Goal: Communication & Community: Answer question/provide support

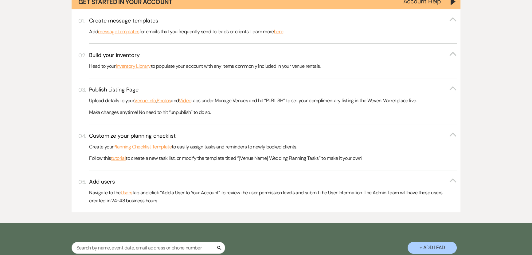
scroll to position [168, 0]
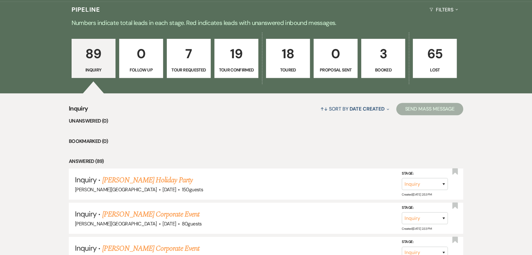
click at [258, 58] on link "19 Tour Confirmed" at bounding box center [237, 58] width 44 height 39
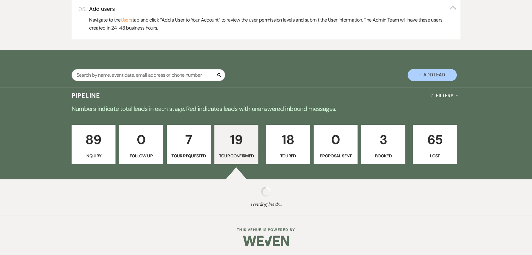
scroll to position [391, 0]
select select "4"
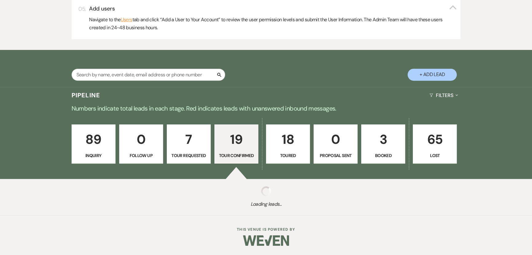
select select "4"
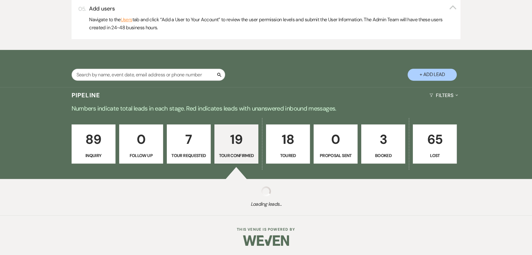
select select "4"
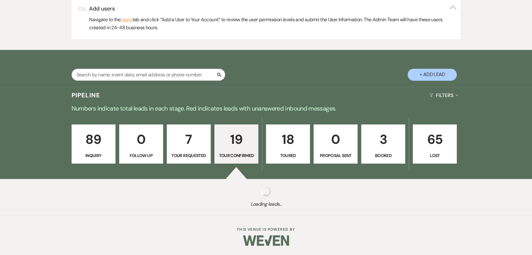
select select "4"
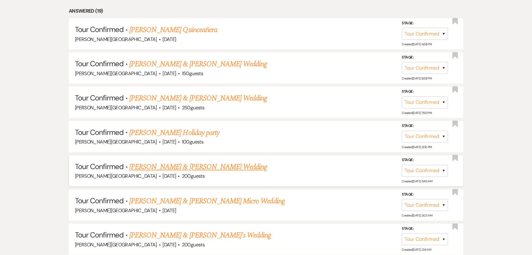
scroll to position [587, 0]
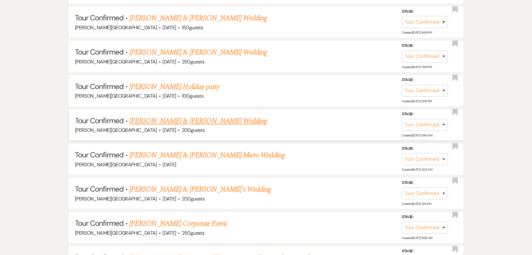
click at [200, 120] on link "[PERSON_NAME] & [PERSON_NAME] Wedding" at bounding box center [198, 120] width 138 height 11
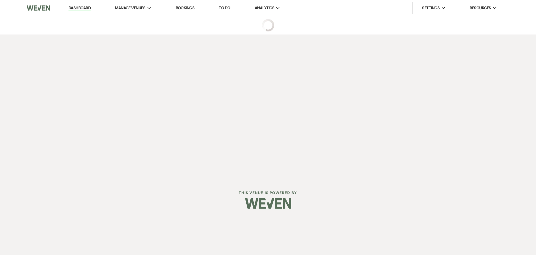
select select "4"
select select "5"
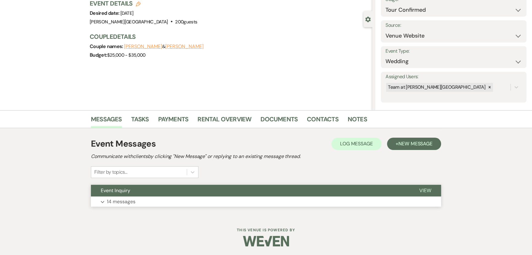
click at [132, 197] on p "14 messages" at bounding box center [121, 201] width 29 height 8
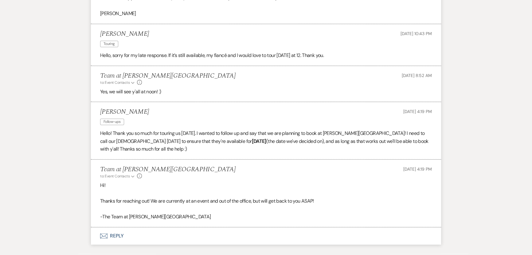
scroll to position [799, 0]
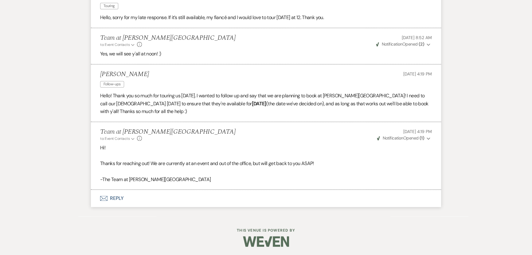
click at [122, 195] on button "Envelope Reply" at bounding box center [266, 197] width 350 height 17
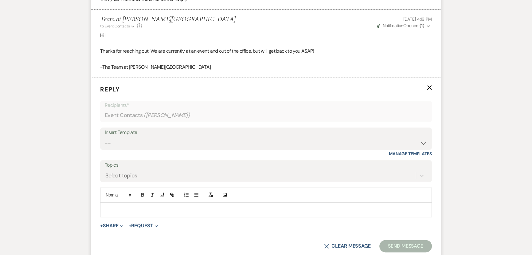
scroll to position [916, 0]
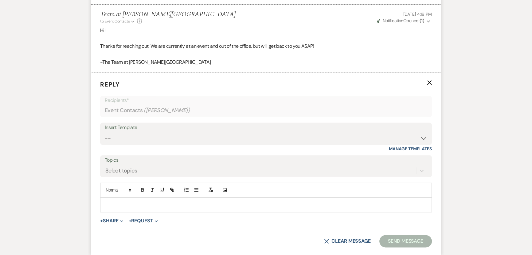
click at [116, 206] on p at bounding box center [266, 204] width 322 height 7
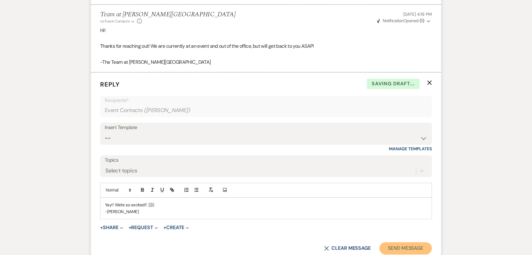
click at [425, 244] on button "Send Message" at bounding box center [406, 248] width 53 height 12
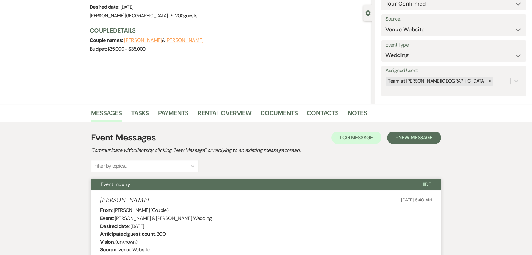
scroll to position [0, 0]
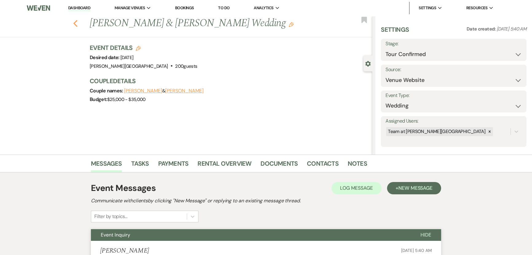
click at [77, 18] on button "Previous" at bounding box center [75, 22] width 5 height 9
select select "4"
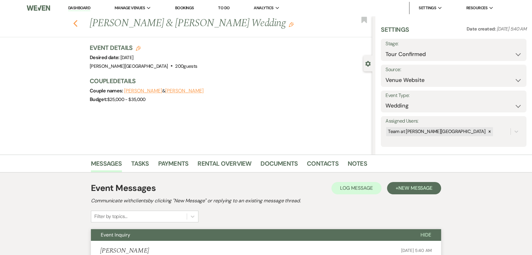
select select "4"
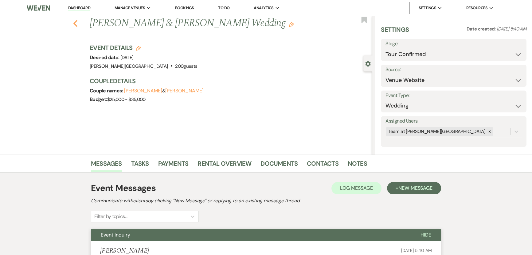
select select "4"
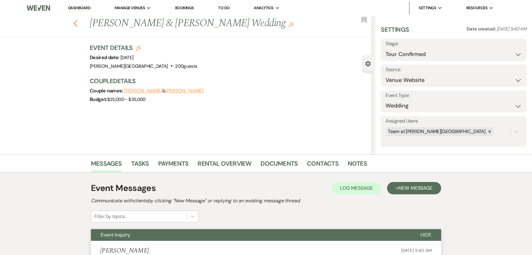
select select "4"
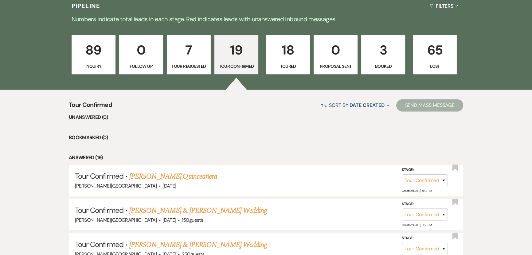
scroll to position [335, 0]
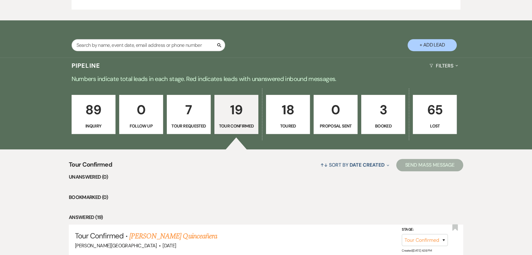
click at [194, 112] on p "7" at bounding box center [189, 109] width 36 height 21
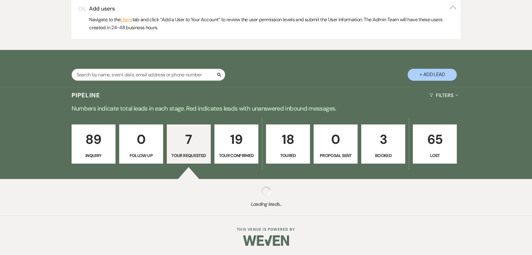
select select "2"
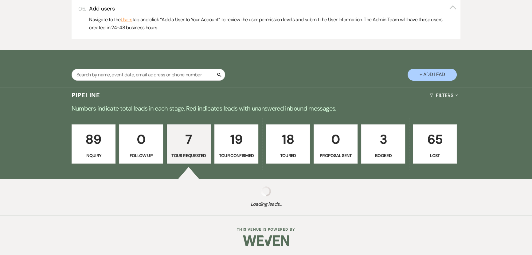
select select "2"
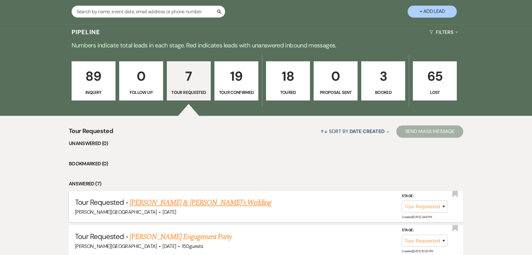
scroll to position [419, 0]
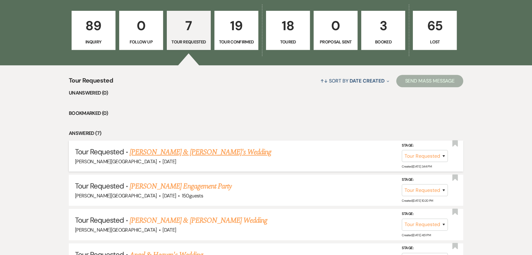
click at [163, 149] on link "[PERSON_NAME] & [PERSON_NAME]'s Wedding" at bounding box center [201, 151] width 142 height 11
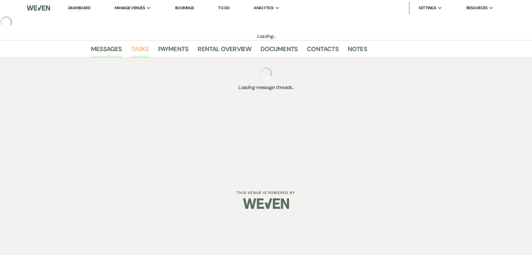
select select "2"
select select "5"
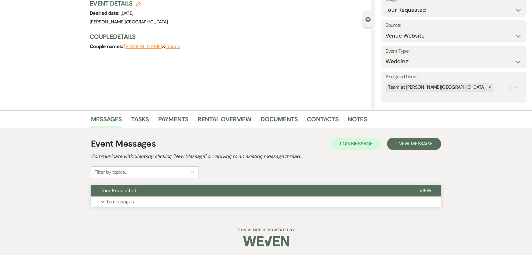
click at [136, 200] on button "Expand 5 messages" at bounding box center [266, 201] width 350 height 10
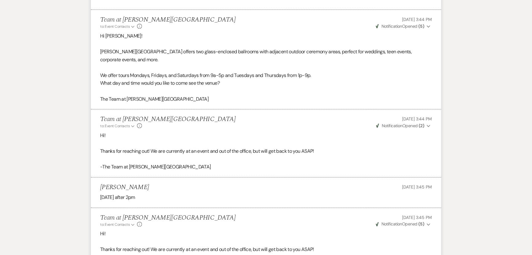
scroll to position [341, 0]
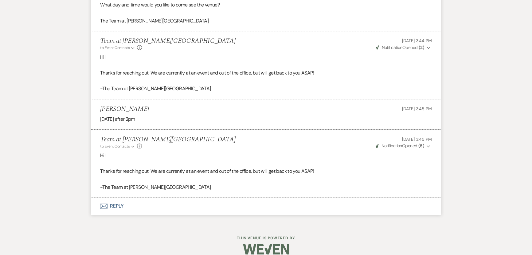
click at [120, 197] on button "Envelope Reply" at bounding box center [266, 205] width 350 height 17
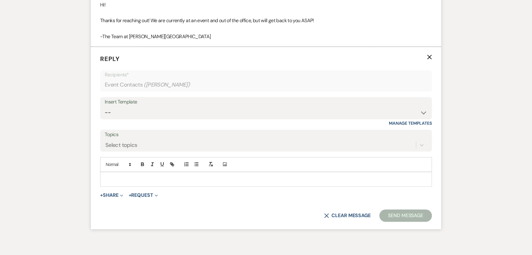
scroll to position [578, 0]
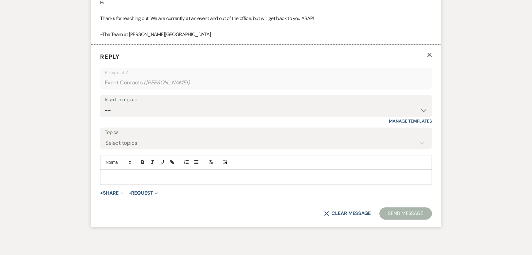
click at [127, 172] on div at bounding box center [266, 177] width 331 height 14
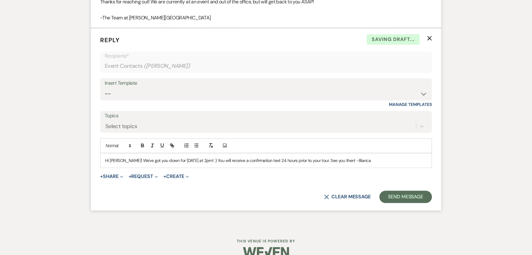
scroll to position [597, 0]
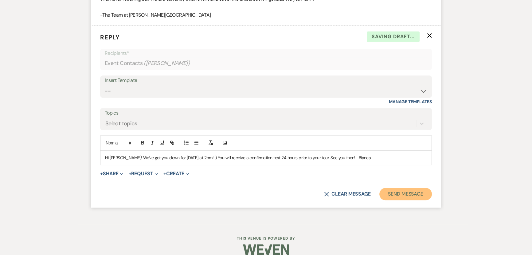
click at [397, 189] on button "Send Message" at bounding box center [406, 194] width 53 height 12
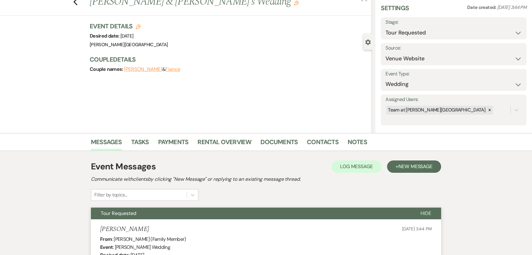
scroll to position [0, 0]
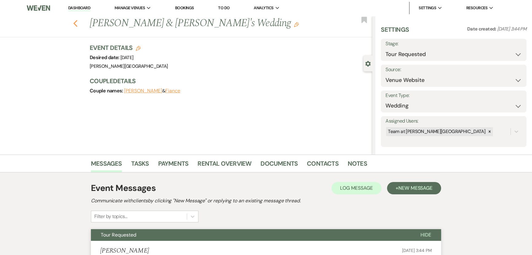
click at [76, 22] on icon "Previous" at bounding box center [75, 23] width 5 height 7
select select "2"
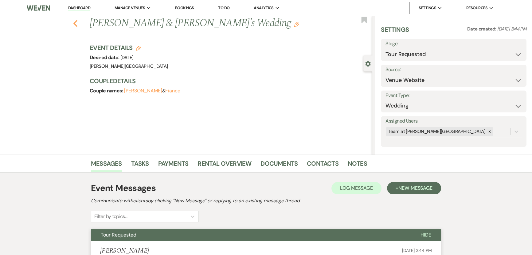
select select "2"
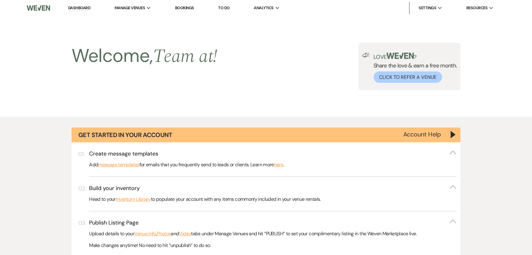
scroll to position [419, 0]
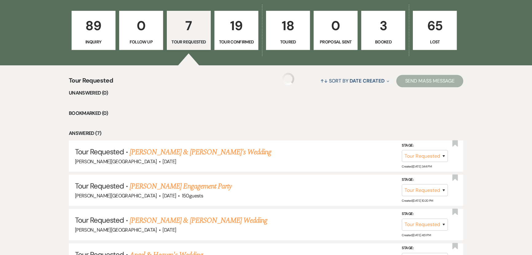
select select "2"
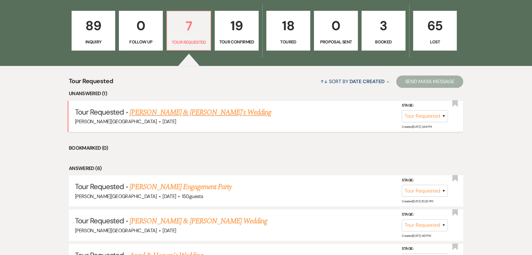
click at [160, 113] on link "[PERSON_NAME] & [PERSON_NAME]'s Wedding" at bounding box center [201, 112] width 142 height 11
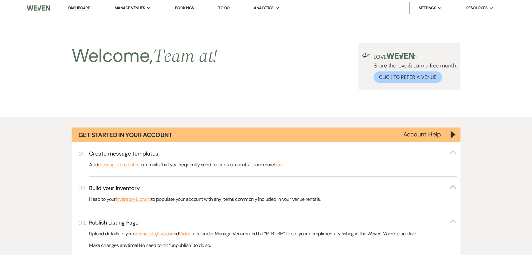
select select "2"
select select "5"
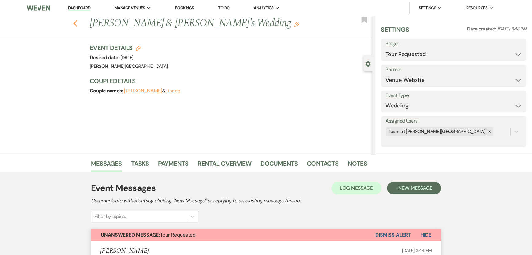
click at [78, 26] on icon "Previous" at bounding box center [75, 23] width 5 height 7
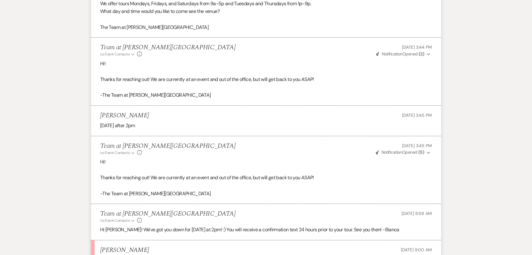
select select "2"
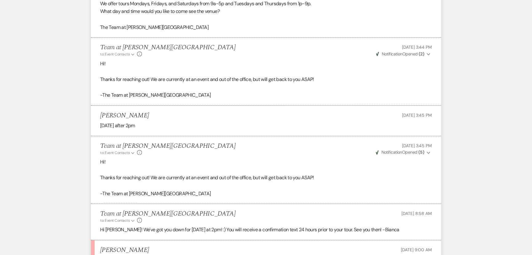
select select "2"
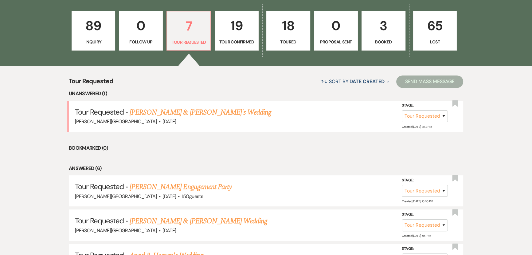
click at [104, 40] on p "Inquiry" at bounding box center [94, 41] width 36 height 7
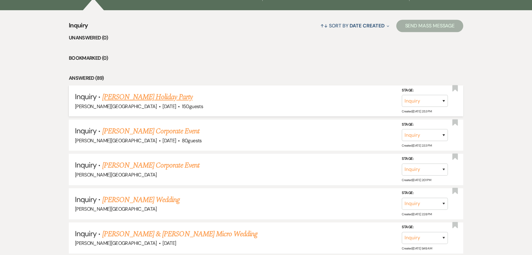
scroll to position [475, 0]
click at [136, 96] on link "[PERSON_NAME] Holiday Party" at bounding box center [147, 96] width 90 height 11
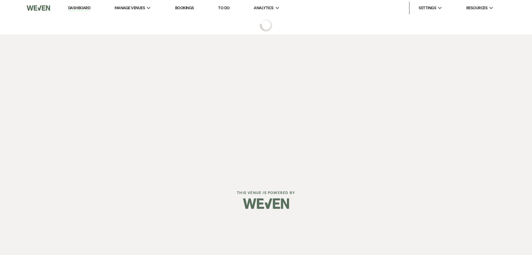
select select "5"
select select "13"
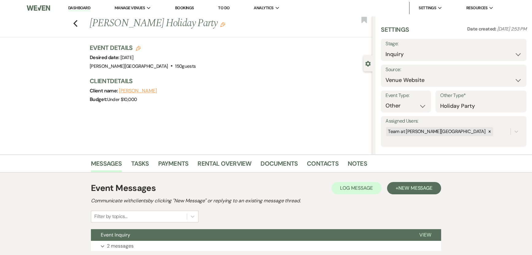
scroll to position [44, 0]
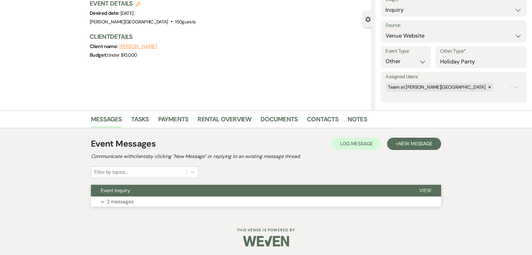
click at [114, 203] on p "2 messages" at bounding box center [120, 201] width 27 height 8
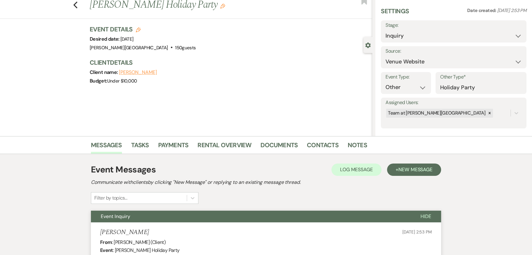
scroll to position [0, 0]
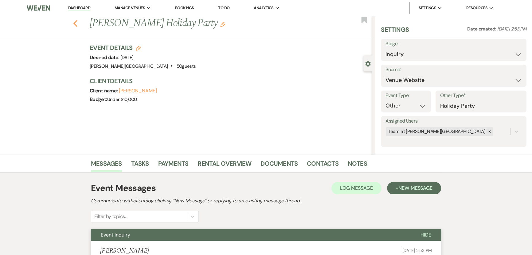
click at [78, 25] on icon "Previous" at bounding box center [75, 23] width 5 height 7
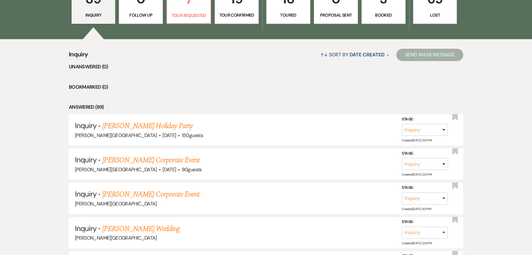
scroll to position [419, 0]
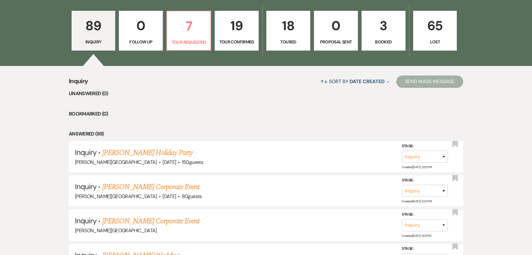
click at [98, 40] on p "Inquiry" at bounding box center [94, 41] width 36 height 7
click at [189, 39] on p "Tour Requested" at bounding box center [189, 42] width 36 height 7
select select "2"
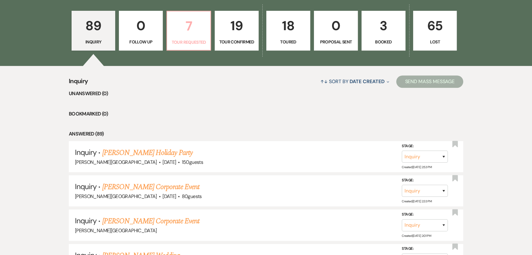
select select "2"
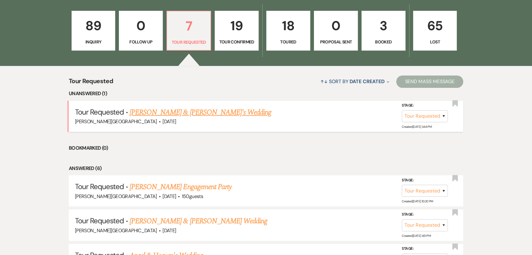
click at [167, 112] on link "[PERSON_NAME] & [PERSON_NAME]'s Wedding" at bounding box center [201, 112] width 142 height 11
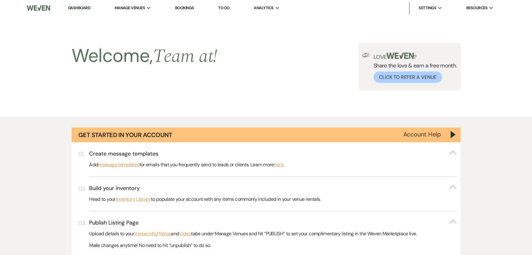
select select "2"
select select "5"
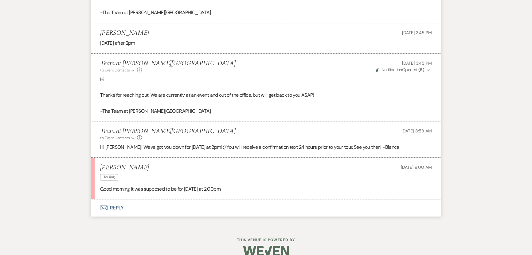
scroll to position [503, 0]
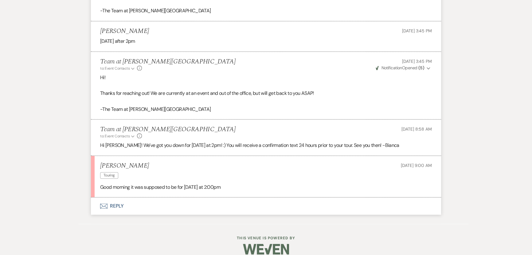
click at [113, 197] on button "Envelope Reply" at bounding box center [266, 205] width 350 height 17
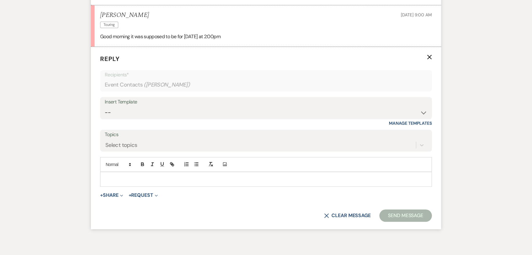
scroll to position [655, 0]
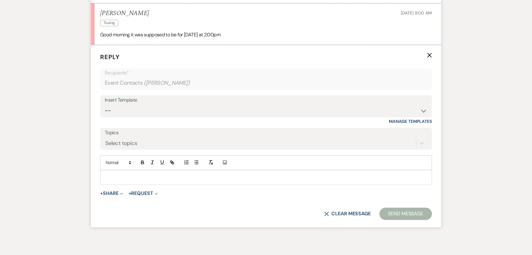
click at [140, 174] on p at bounding box center [266, 177] width 322 height 7
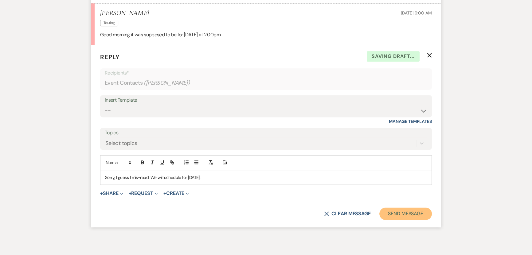
click at [411, 207] on button "Send Message" at bounding box center [406, 213] width 53 height 12
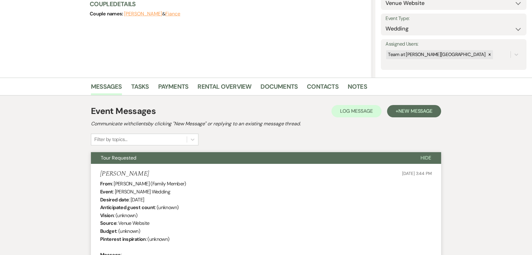
scroll to position [0, 0]
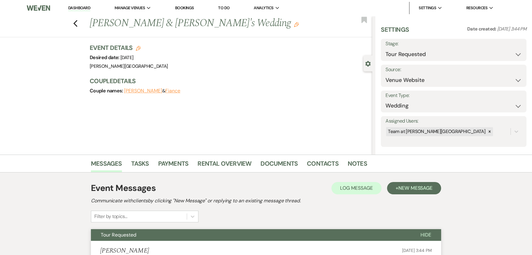
click at [75, 24] on div "Previous [PERSON_NAME] & [PERSON_NAME]'s Wedding Edit Bookmark" at bounding box center [185, 26] width 376 height 21
click at [77, 23] on use "button" at bounding box center [75, 23] width 4 height 7
select select "2"
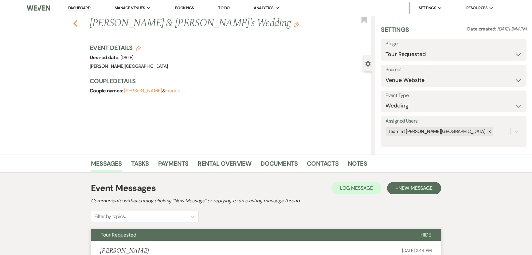
select select "2"
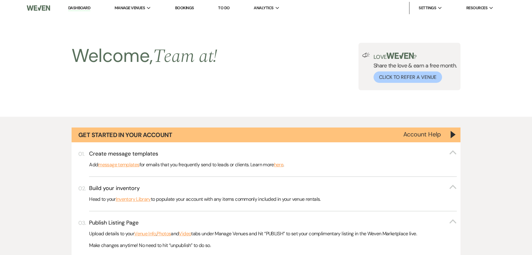
scroll to position [419, 0]
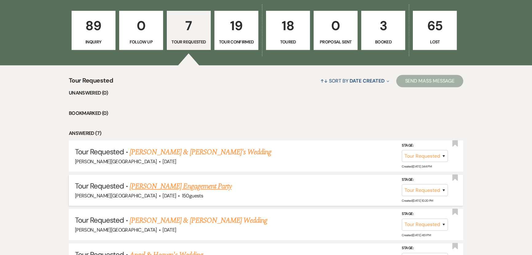
click at [161, 185] on link "[PERSON_NAME] Engagement Party" at bounding box center [181, 185] width 102 height 11
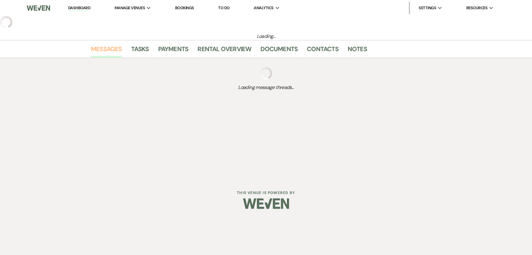
select select "2"
select select "5"
select select "10"
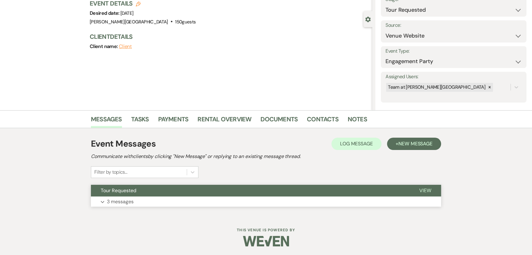
click at [112, 195] on button "Tour Requested" at bounding box center [250, 190] width 319 height 12
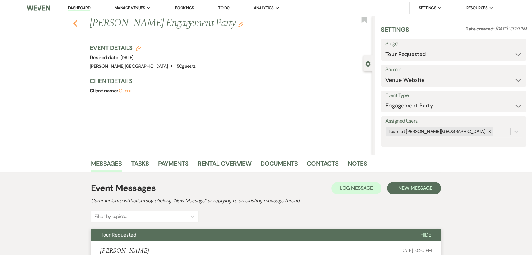
click at [78, 24] on icon "Previous" at bounding box center [75, 23] width 5 height 7
select select "2"
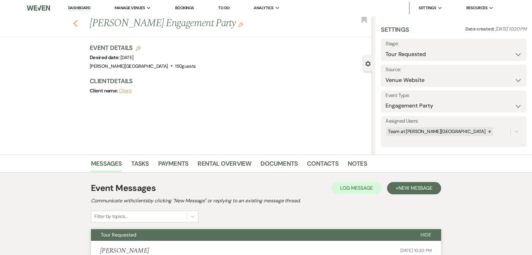
select select "2"
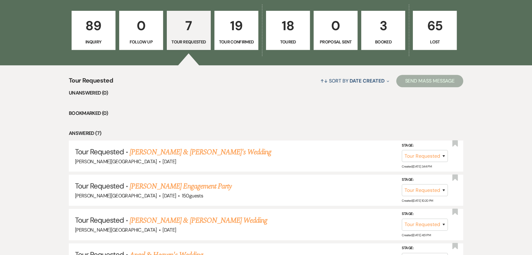
scroll to position [531, 0]
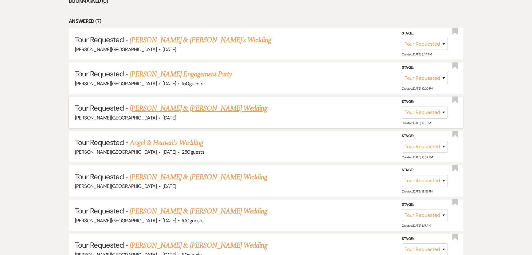
click at [157, 105] on link "[PERSON_NAME] & [PERSON_NAME] Wedding" at bounding box center [199, 108] width 138 height 11
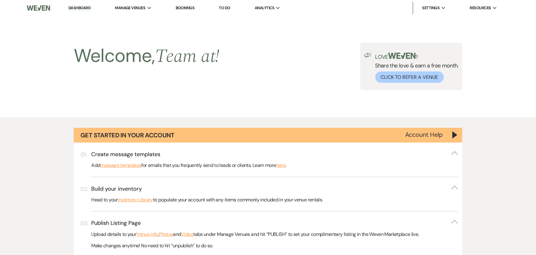
select select "2"
select select "5"
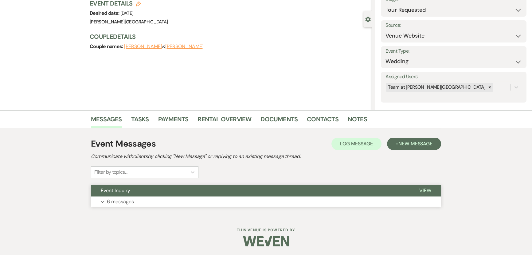
click at [124, 202] on p "6 messages" at bounding box center [120, 201] width 27 height 8
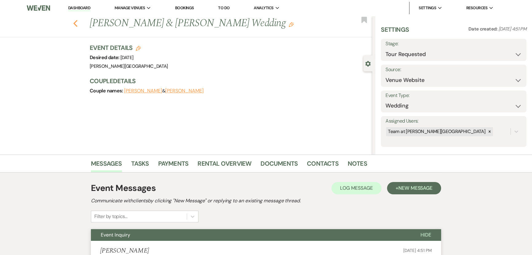
click at [77, 25] on use "button" at bounding box center [75, 23] width 4 height 7
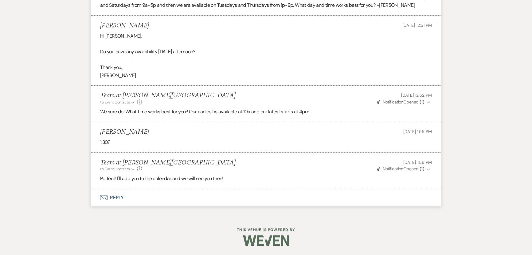
select select "2"
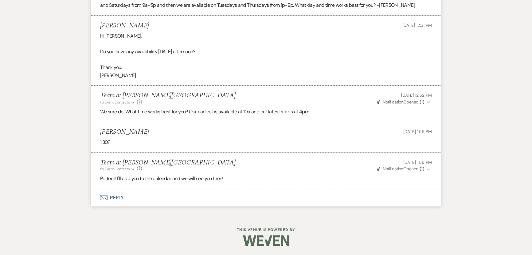
select select "2"
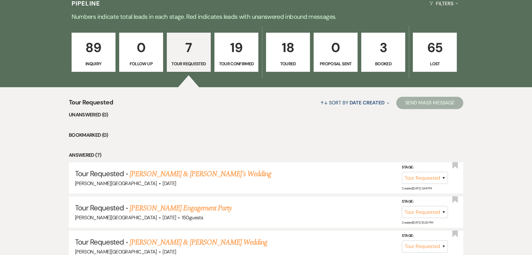
scroll to position [391, 0]
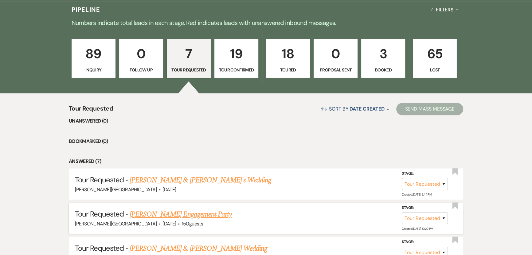
click at [130, 211] on link "[PERSON_NAME] Engagement Party" at bounding box center [181, 213] width 102 height 11
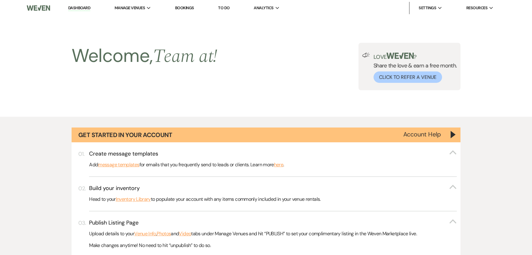
select select "2"
select select "5"
select select "10"
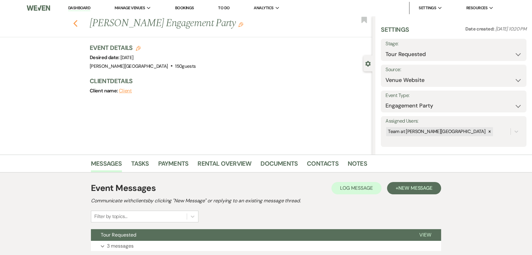
click at [77, 25] on icon "Previous" at bounding box center [75, 23] width 5 height 7
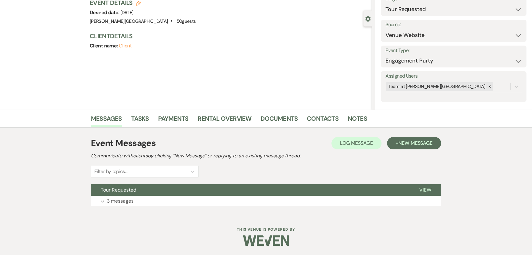
select select "2"
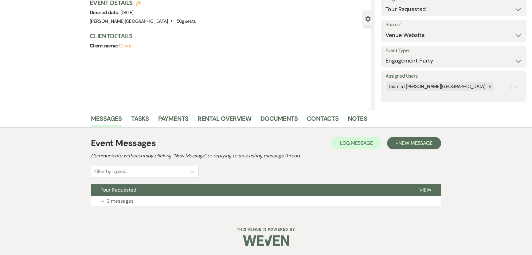
select select "2"
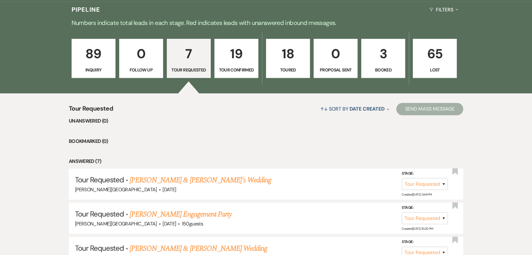
click at [94, 61] on p "89" at bounding box center [94, 53] width 36 height 21
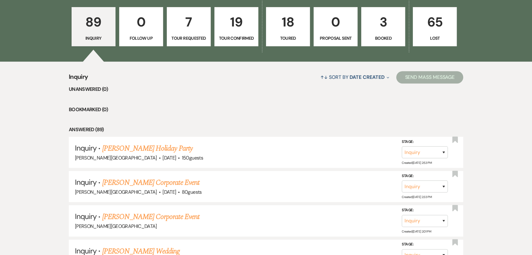
scroll to position [475, 0]
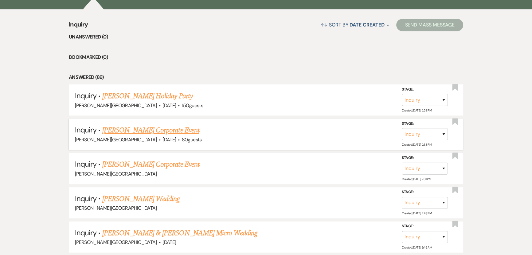
click at [127, 132] on link "[PERSON_NAME] Corporate Event" at bounding box center [150, 130] width 97 height 11
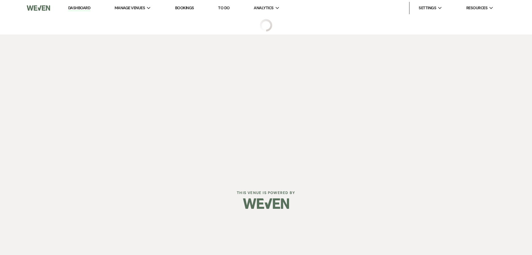
select select "5"
select select "9"
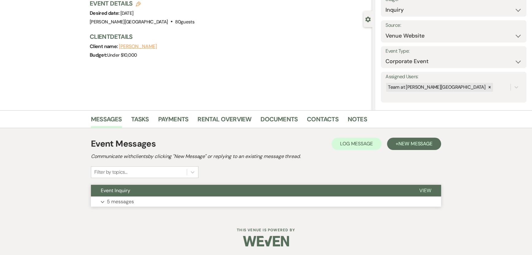
click at [116, 199] on p "5 messages" at bounding box center [120, 201] width 27 height 8
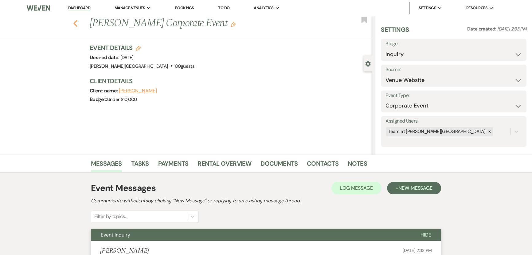
click at [77, 24] on use "button" at bounding box center [75, 23] width 4 height 7
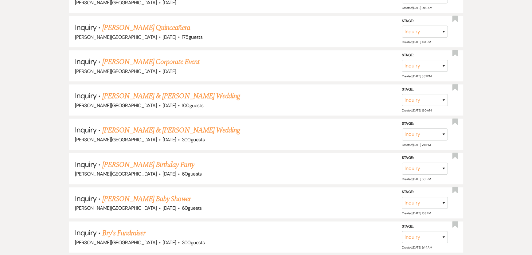
scroll to position [754, 0]
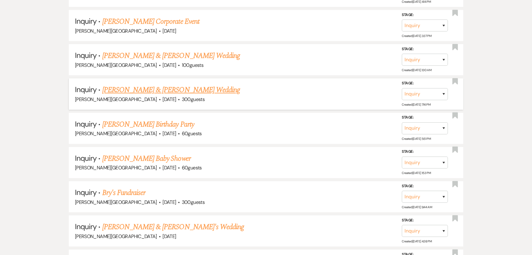
click at [176, 90] on link "[PERSON_NAME] & [PERSON_NAME] Wedding" at bounding box center [171, 89] width 138 height 11
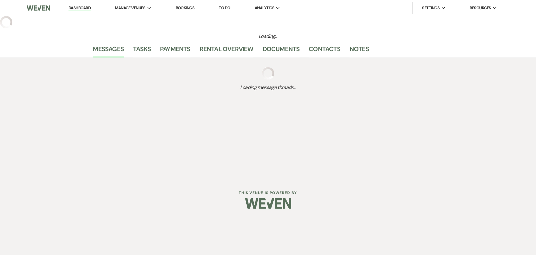
select select "5"
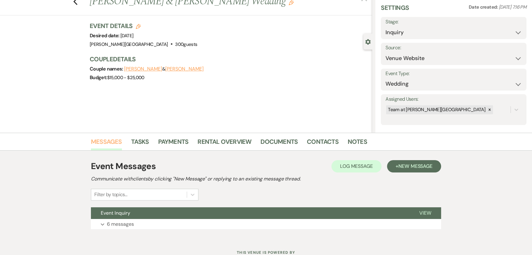
scroll to position [44, 0]
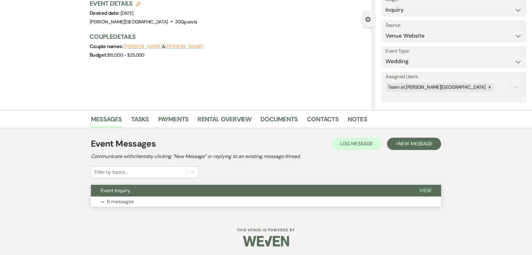
click at [128, 200] on p "6 messages" at bounding box center [120, 201] width 27 height 8
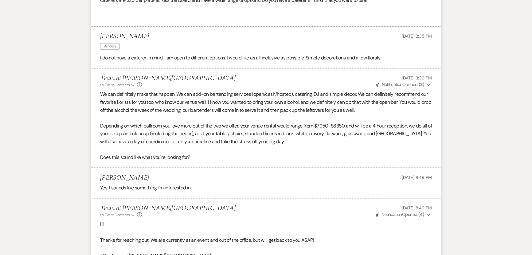
scroll to position [499, 0]
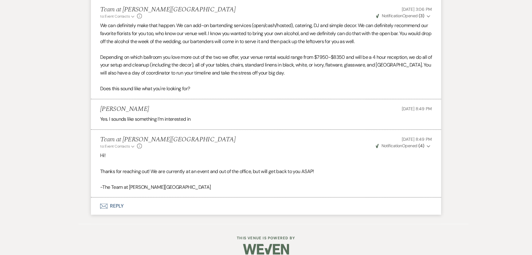
click at [112, 197] on button "Envelope Reply" at bounding box center [266, 205] width 350 height 17
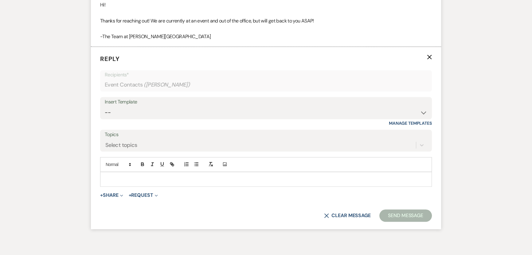
scroll to position [651, 0]
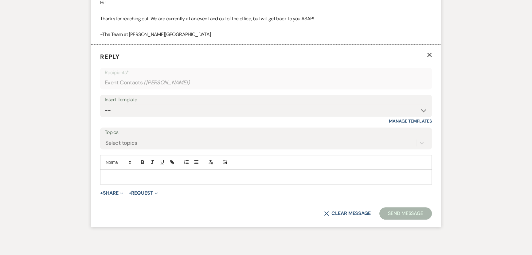
drag, startPoint x: 122, startPoint y: 171, endPoint x: 123, endPoint y: 162, distance: 9.3
click at [123, 170] on div at bounding box center [266, 177] width 331 height 14
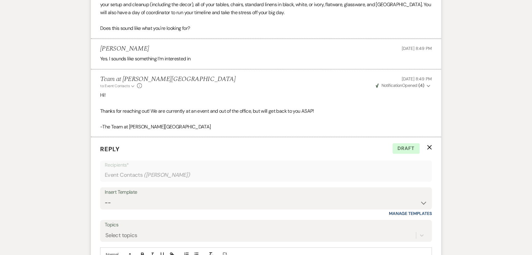
scroll to position [671, 0]
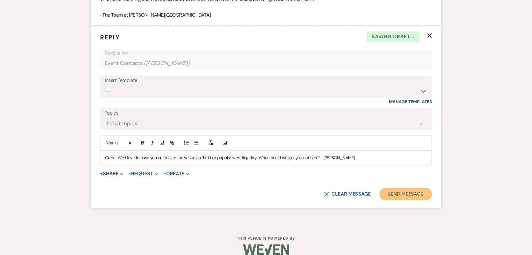
click at [393, 188] on button "Send Message" at bounding box center [406, 194] width 53 height 12
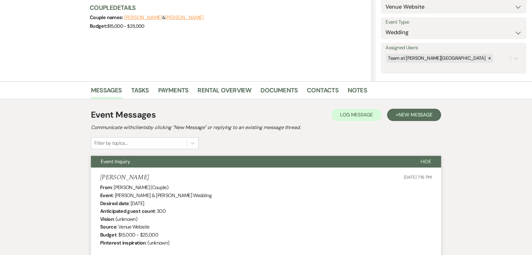
scroll to position [0, 0]
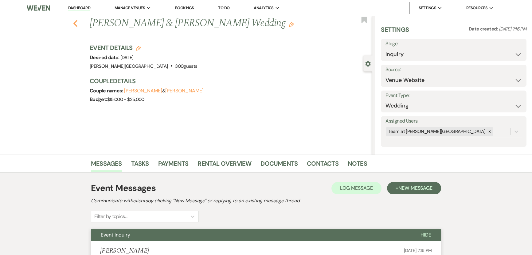
click at [76, 24] on icon "Previous" at bounding box center [75, 23] width 5 height 7
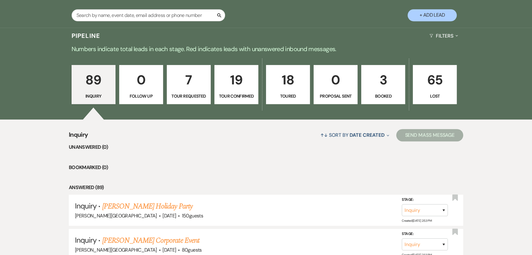
scroll to position [363, 0]
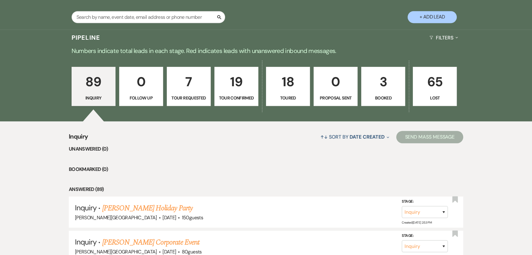
click at [231, 89] on p "19" at bounding box center [237, 81] width 36 height 21
select select "4"
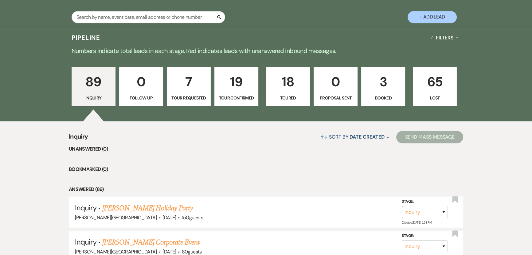
select select "4"
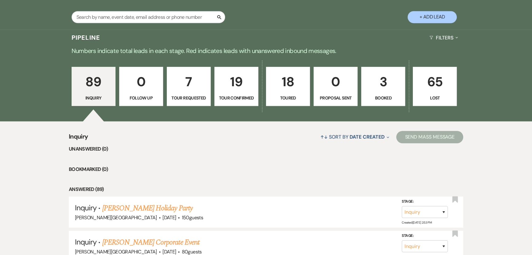
select select "4"
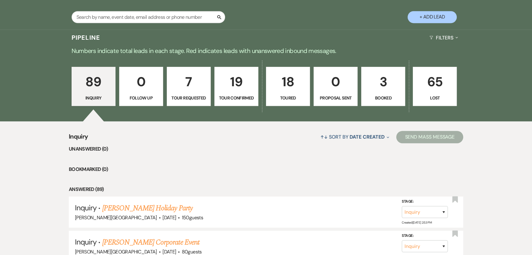
select select "4"
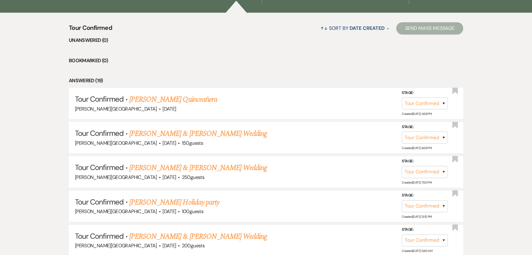
scroll to position [475, 0]
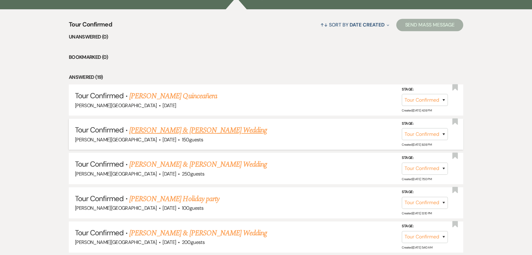
click at [160, 128] on link "[PERSON_NAME] & [PERSON_NAME] Wedding" at bounding box center [198, 130] width 138 height 11
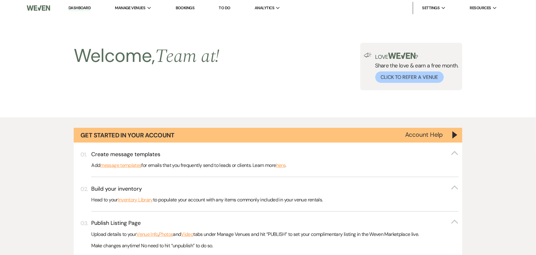
select select "4"
select select "5"
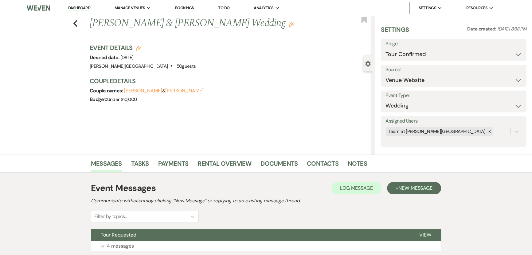
scroll to position [44, 0]
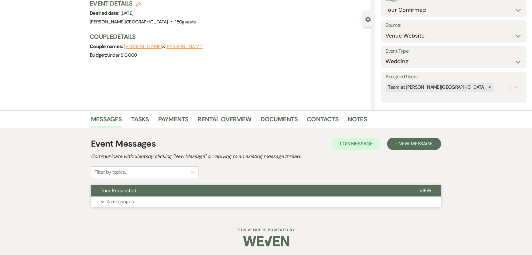
click at [124, 197] on p "4 messages" at bounding box center [120, 201] width 27 height 8
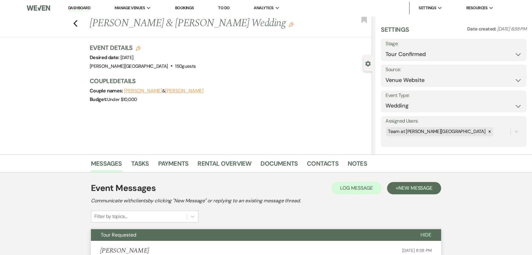
scroll to position [0, 0]
click at [78, 25] on icon "Previous" at bounding box center [75, 23] width 5 height 7
select select "4"
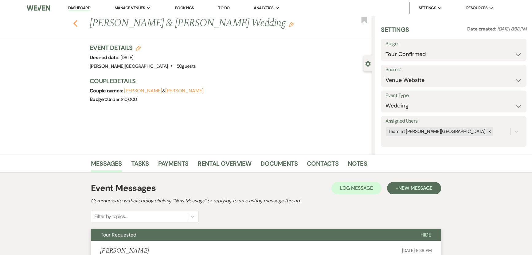
select select "4"
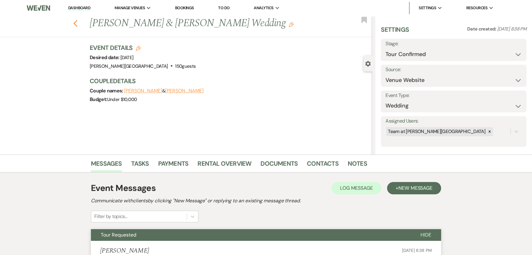
select select "4"
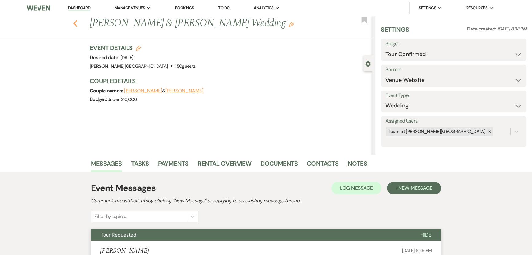
select select "4"
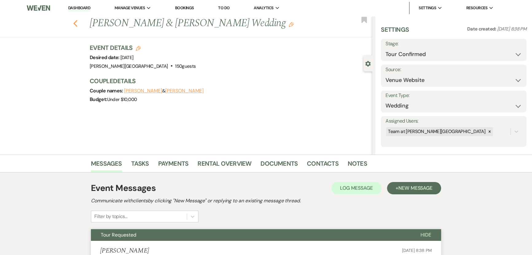
select select "4"
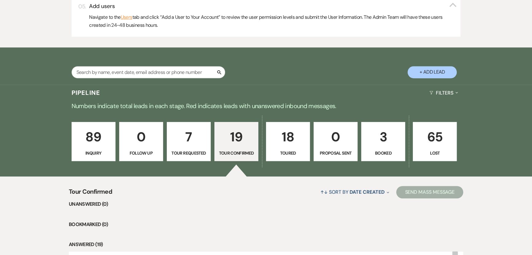
scroll to position [307, 0]
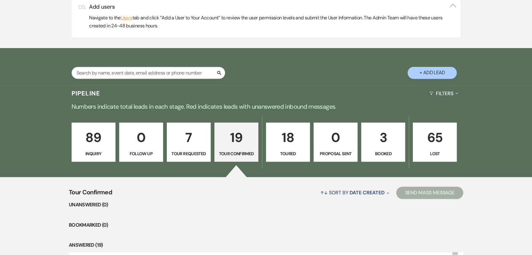
click at [199, 136] on p "7" at bounding box center [189, 137] width 36 height 21
select select "2"
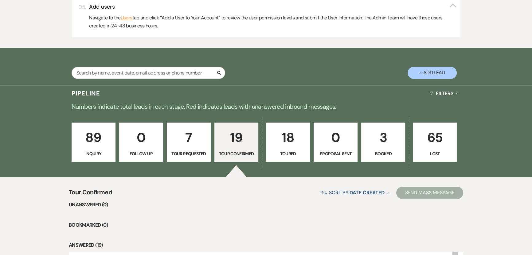
select select "2"
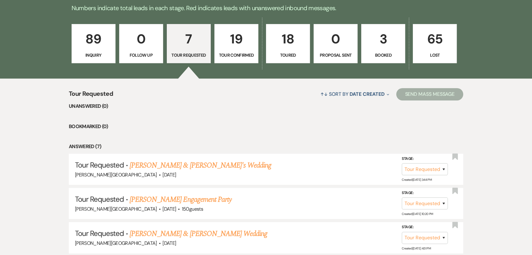
scroll to position [419, 0]
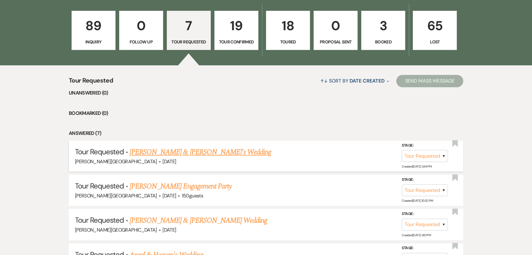
click at [168, 151] on link "[PERSON_NAME] & [PERSON_NAME]'s Wedding" at bounding box center [201, 151] width 142 height 11
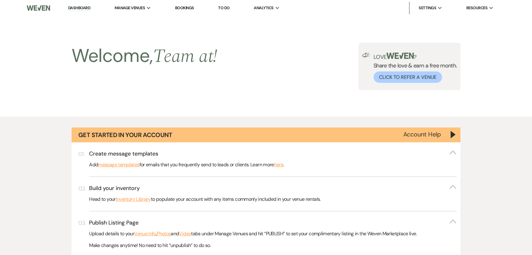
select select "2"
select select "5"
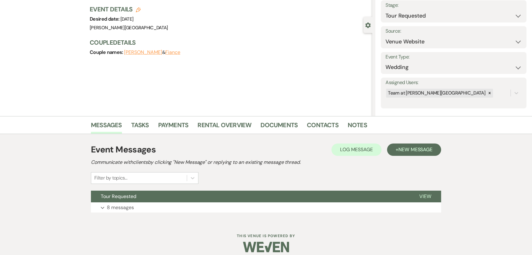
scroll to position [44, 0]
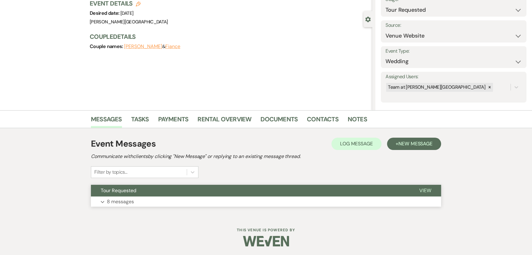
click at [121, 200] on p "8 messages" at bounding box center [120, 201] width 27 height 8
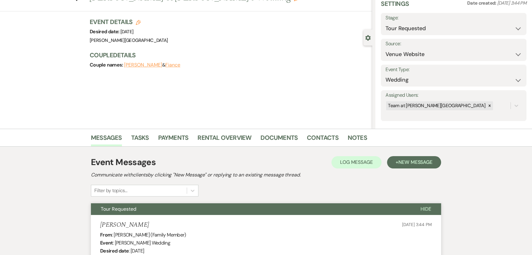
scroll to position [0, 0]
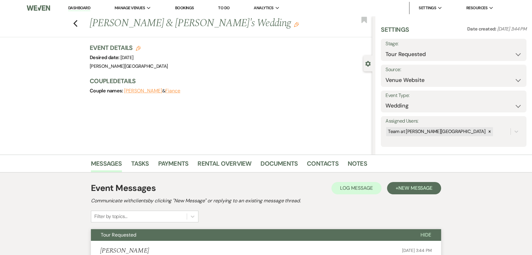
click at [303, 162] on li "Documents" at bounding box center [284, 164] width 46 height 15
click at [307, 163] on link "Contacts" at bounding box center [323, 165] width 32 height 14
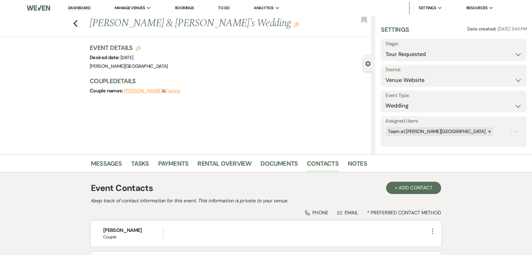
click at [77, 27] on div "Previous [PERSON_NAME] & [PERSON_NAME]'s Wedding Edit Bookmark" at bounding box center [185, 26] width 376 height 21
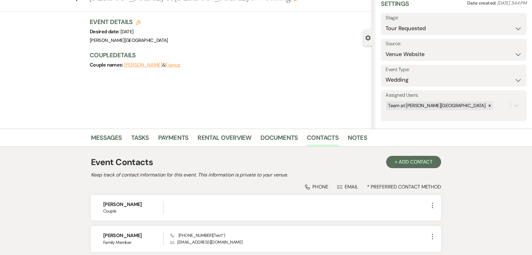
scroll to position [77, 0]
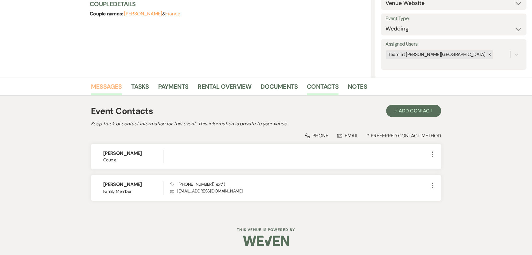
click at [113, 86] on link "Messages" at bounding box center [106, 88] width 31 height 14
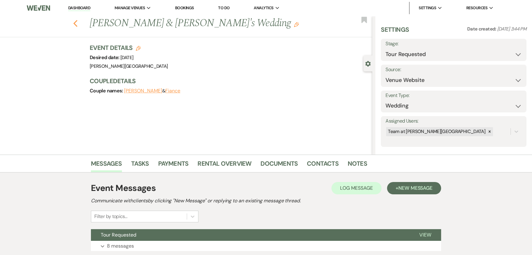
click at [78, 26] on icon "Previous" at bounding box center [75, 23] width 5 height 7
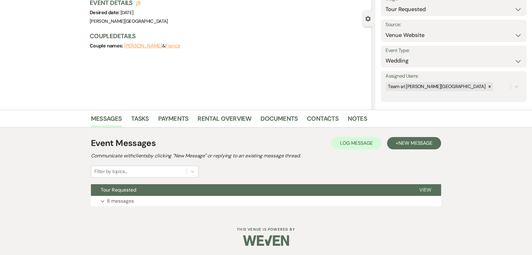
select select "2"
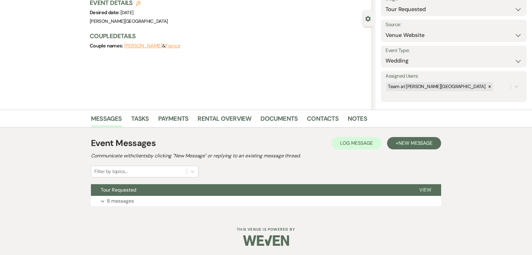
select select "2"
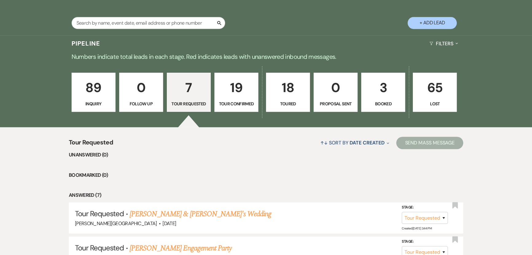
scroll to position [307, 0]
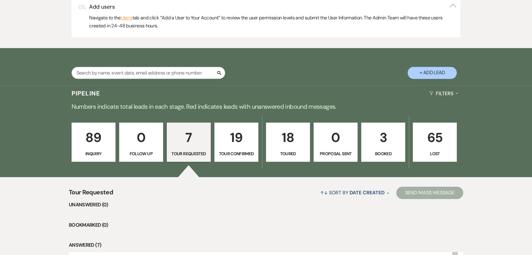
drag, startPoint x: 229, startPoint y: 118, endPoint x: 232, endPoint y: 135, distance: 17.5
click at [229, 125] on div "89 Inquiry 0 Follow Up 7 Tour Requested 19 Tour Confirmed 18 Toured 0 Proposal …" at bounding box center [266, 146] width 443 height 62
click at [232, 138] on p "19" at bounding box center [237, 137] width 36 height 21
select select "4"
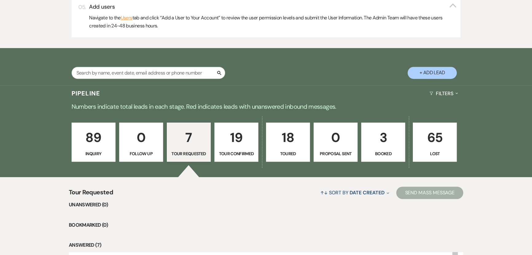
select select "4"
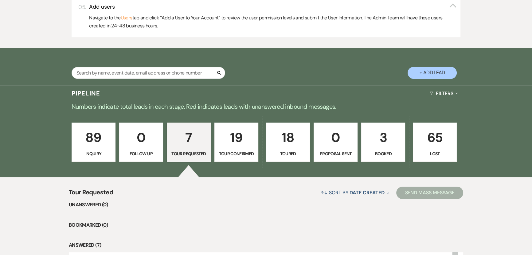
select select "4"
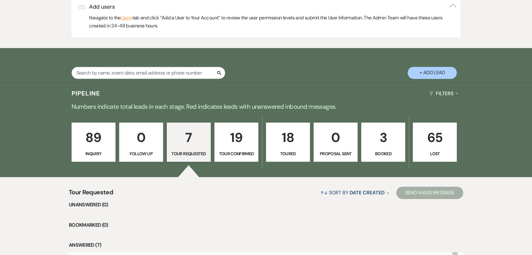
select select "4"
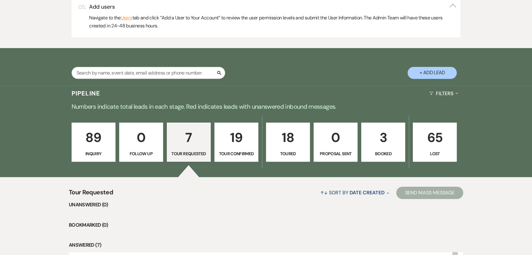
select select "4"
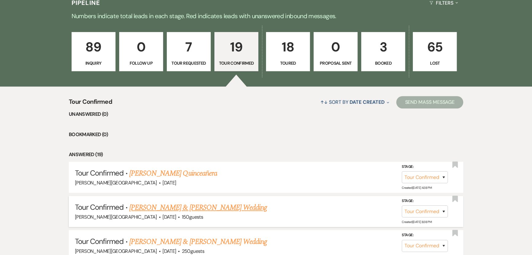
scroll to position [475, 0]
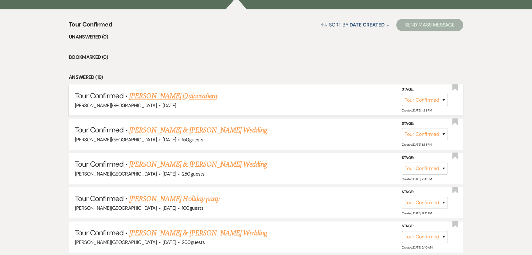
click at [153, 97] on link "[PERSON_NAME] Quinceañera" at bounding box center [173, 95] width 88 height 11
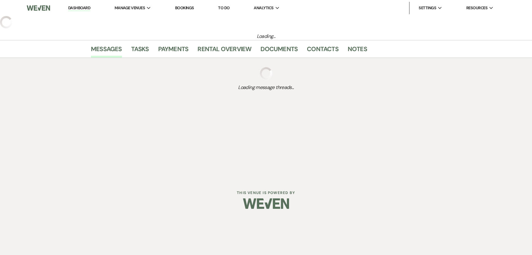
select select "4"
select select "5"
select select "15"
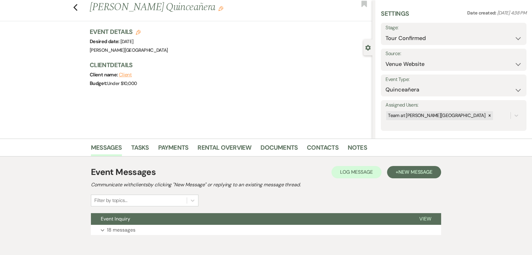
scroll to position [44, 0]
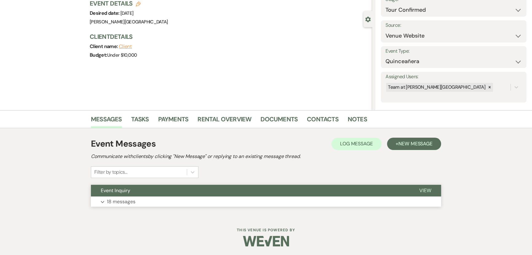
click at [115, 203] on p "18 messages" at bounding box center [121, 201] width 29 height 8
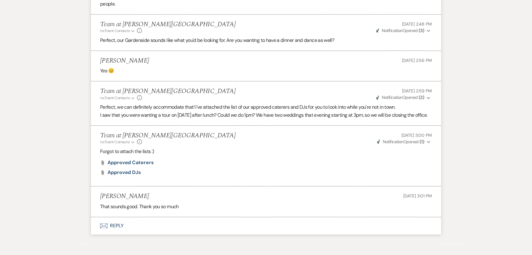
scroll to position [867, 0]
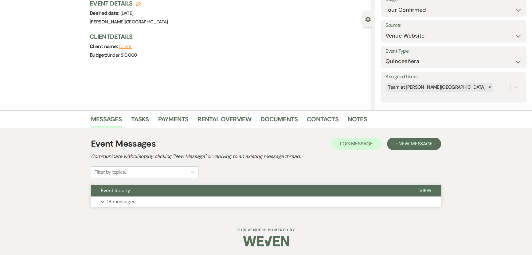
click at [126, 201] on p "18 messages" at bounding box center [121, 201] width 29 height 8
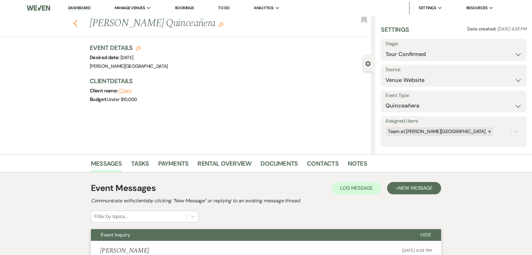
click at [78, 22] on icon "Previous" at bounding box center [75, 23] width 5 height 7
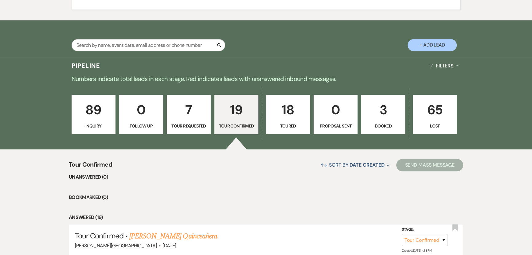
scroll to position [475, 0]
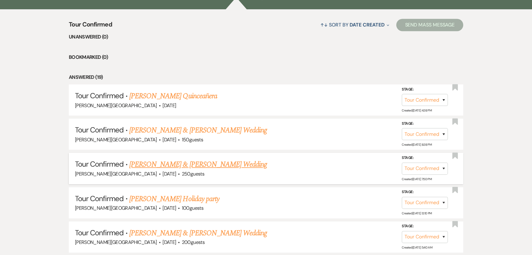
click at [153, 165] on link "[PERSON_NAME] & [PERSON_NAME] Wedding" at bounding box center [198, 164] width 138 height 11
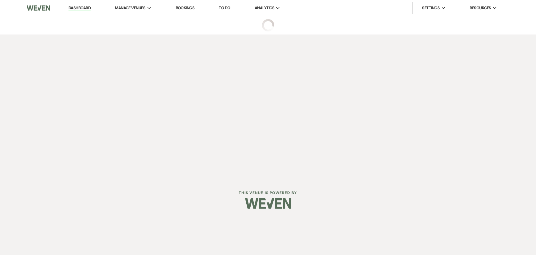
select select "4"
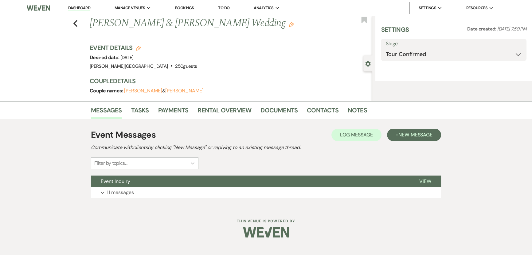
select select "5"
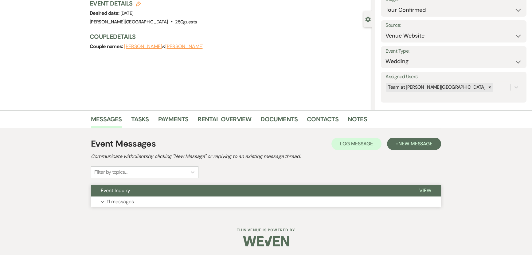
click at [127, 196] on button "Expand 11 messages" at bounding box center [266, 201] width 350 height 10
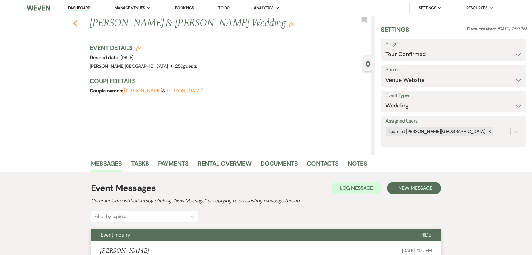
click at [77, 25] on use "button" at bounding box center [75, 23] width 4 height 7
select select "4"
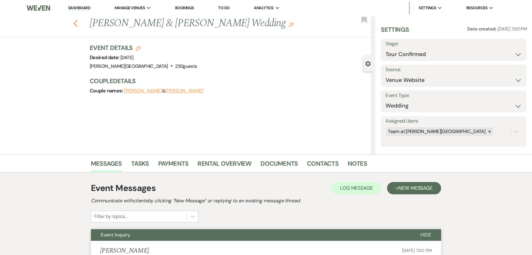
select select "4"
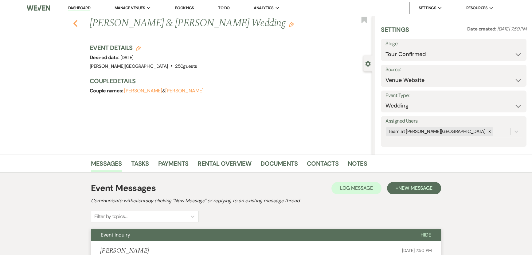
select select "4"
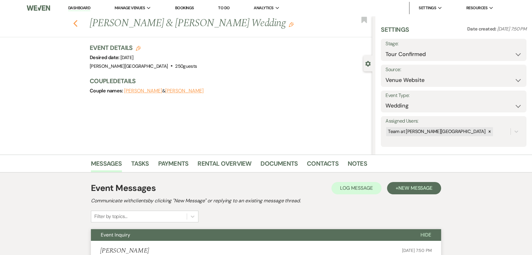
select select "4"
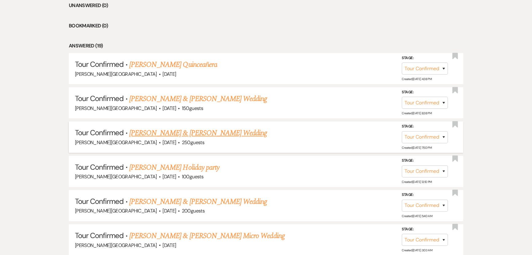
scroll to position [503, 0]
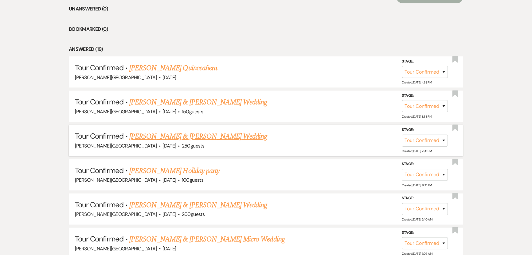
click at [142, 137] on link "[PERSON_NAME] & [PERSON_NAME] Wedding" at bounding box center [198, 136] width 138 height 11
select select "4"
select select "5"
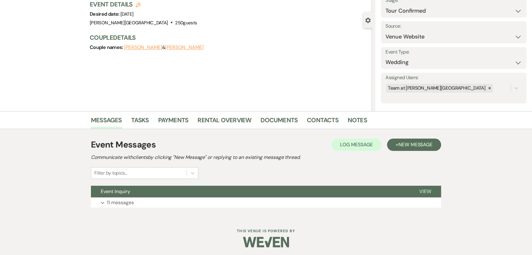
scroll to position [44, 0]
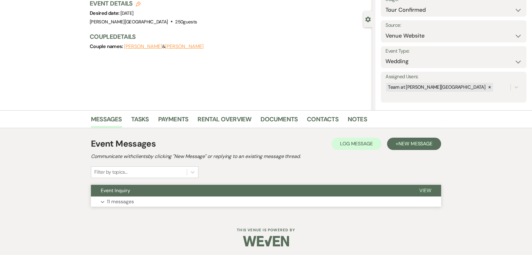
click at [109, 204] on p "11 messages" at bounding box center [120, 201] width 27 height 8
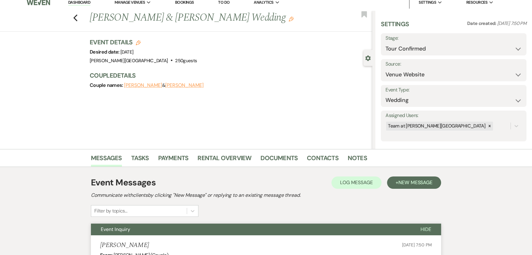
scroll to position [0, 0]
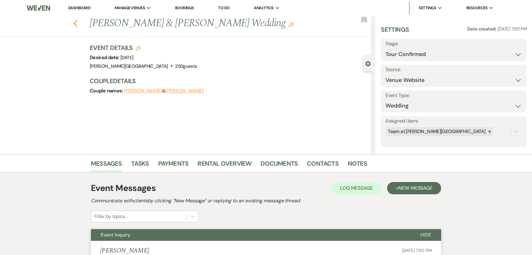
click at [76, 22] on icon "Previous" at bounding box center [75, 23] width 5 height 7
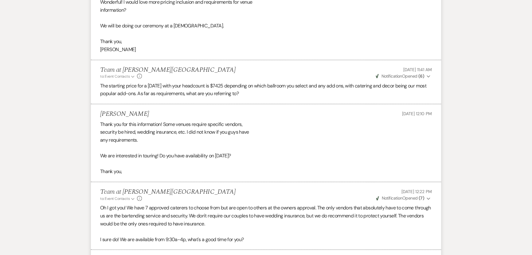
select select "4"
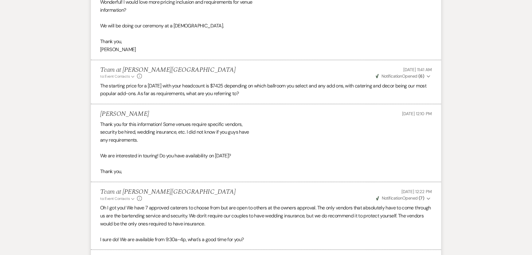
select select "4"
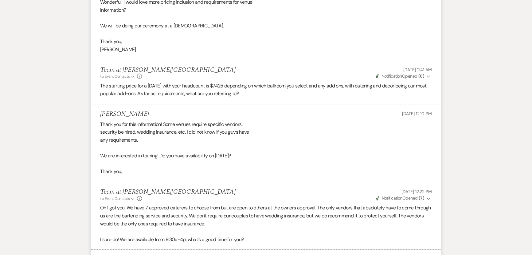
select select "4"
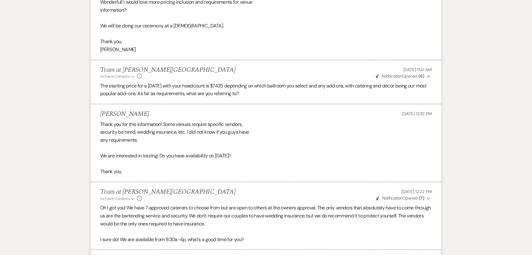
select select "4"
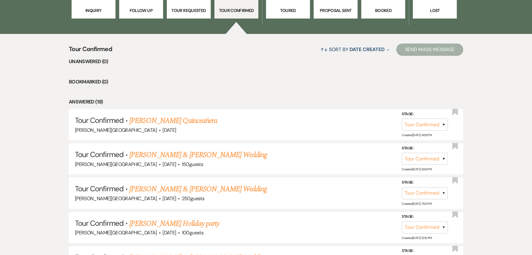
scroll to position [531, 0]
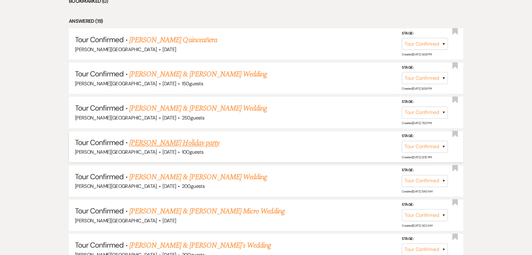
click at [182, 148] on span "100 guests" at bounding box center [193, 151] width 22 height 6
click at [166, 144] on link "[PERSON_NAME] Holiday party" at bounding box center [174, 142] width 90 height 11
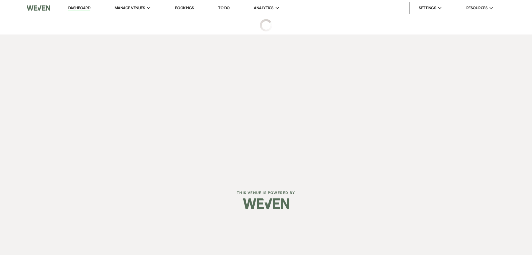
select select "4"
select select "5"
select select "13"
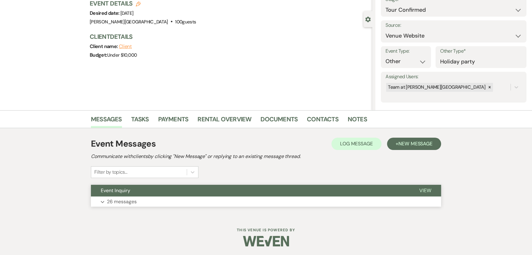
click at [130, 202] on p "26 messages" at bounding box center [122, 201] width 30 height 8
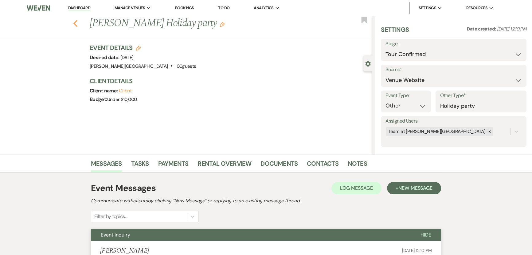
click at [78, 25] on icon "Previous" at bounding box center [75, 23] width 5 height 7
select select "4"
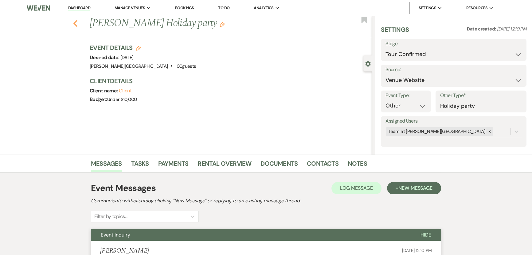
select select "4"
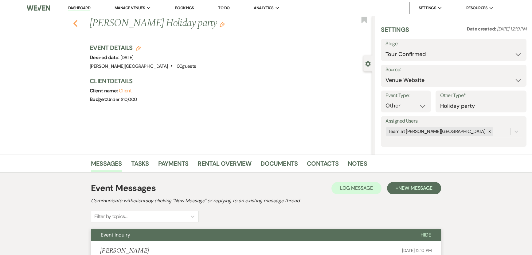
select select "4"
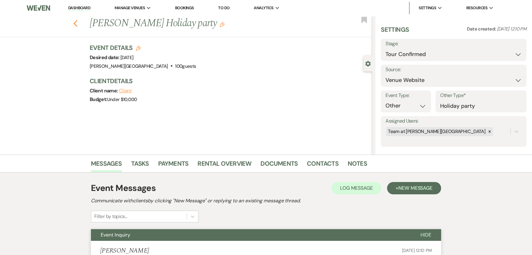
select select "4"
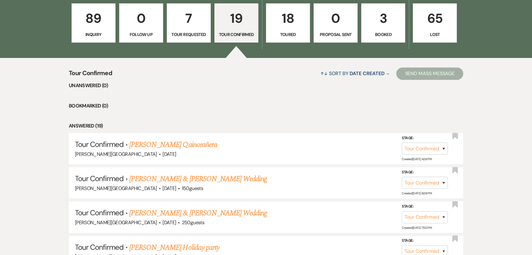
scroll to position [419, 0]
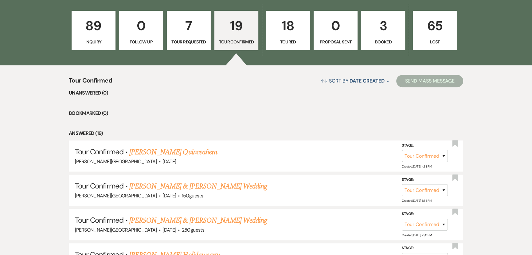
click at [108, 38] on p "Inquiry" at bounding box center [94, 41] width 36 height 7
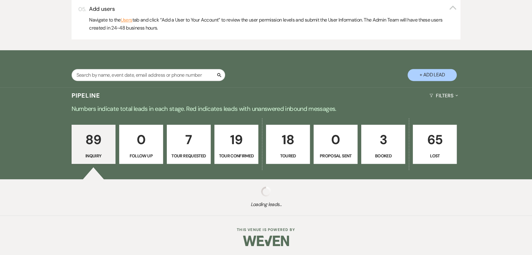
scroll to position [419, 0]
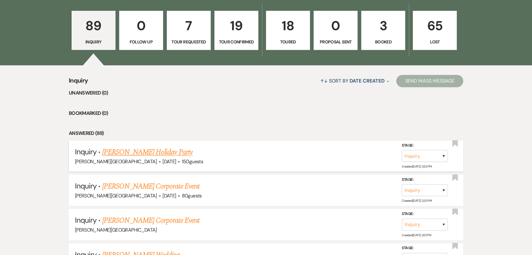
click at [134, 151] on link "[PERSON_NAME] Holiday Party" at bounding box center [147, 151] width 90 height 11
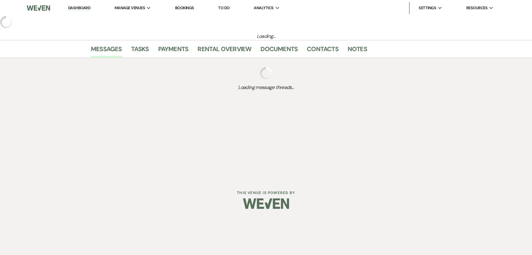
select select "5"
select select "13"
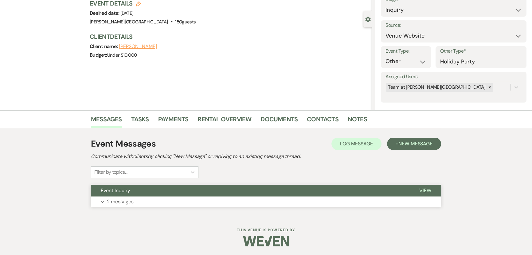
click at [126, 203] on p "2 messages" at bounding box center [120, 201] width 27 height 8
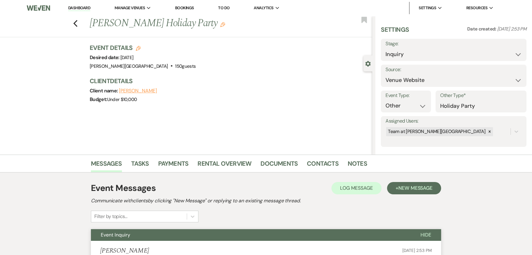
click at [76, 27] on div "Previous Cassandra Rivera's Holiday Party Edit Bookmark" at bounding box center [185, 26] width 376 height 21
click at [77, 24] on use "button" at bounding box center [75, 23] width 4 height 7
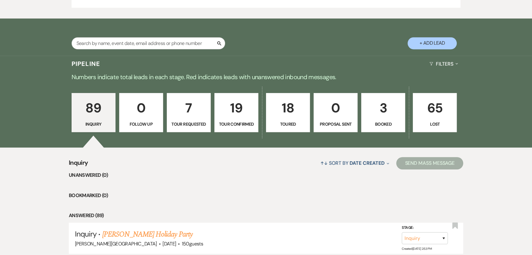
scroll to position [391, 0]
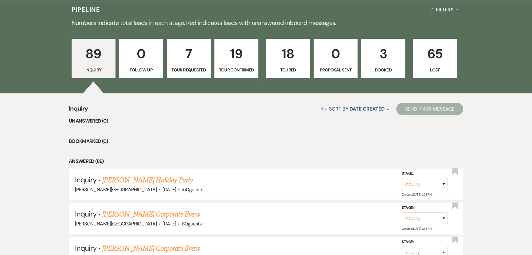
click at [216, 63] on link "19 Tour Confirmed" at bounding box center [237, 58] width 44 height 39
select select "4"
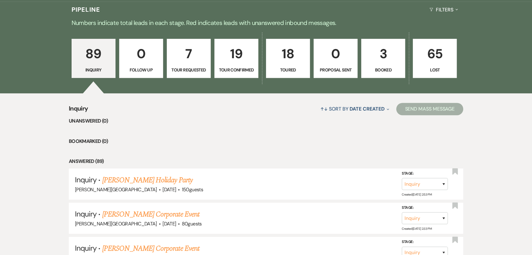
select select "4"
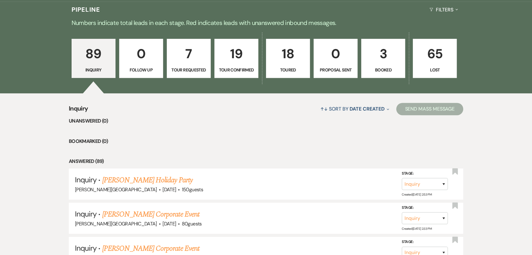
select select "4"
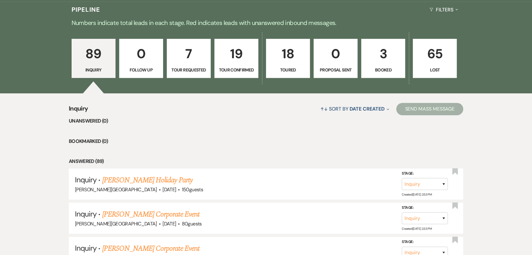
select select "4"
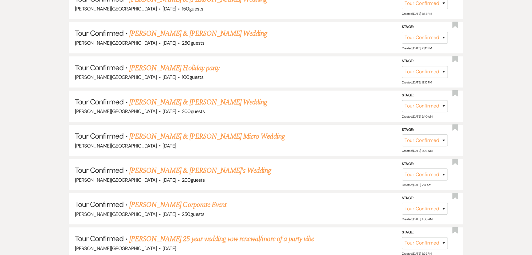
scroll to position [615, 0]
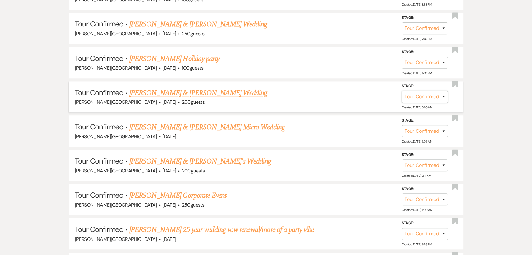
click at [417, 92] on select "Inquiry Follow Up Tour Requested Tour Confirmed Toured Proposal Sent Booked Lost" at bounding box center [425, 97] width 46 height 12
select select "5"
click at [402, 91] on select "Inquiry Follow Up Tour Requested Tour Confirmed Toured Proposal Sent Booked Lost" at bounding box center [425, 97] width 46 height 12
click at [438, 90] on button "Save" at bounding box center [436, 96] width 31 height 12
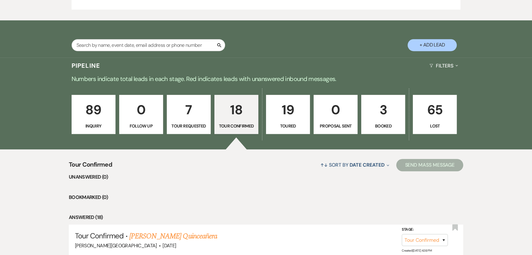
click at [299, 110] on p "19" at bounding box center [288, 109] width 36 height 21
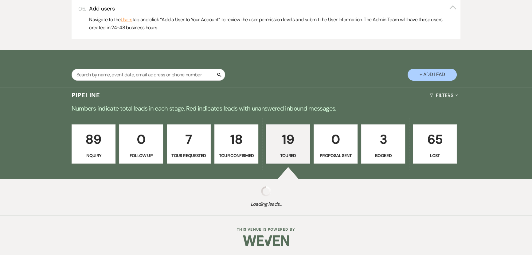
select select "5"
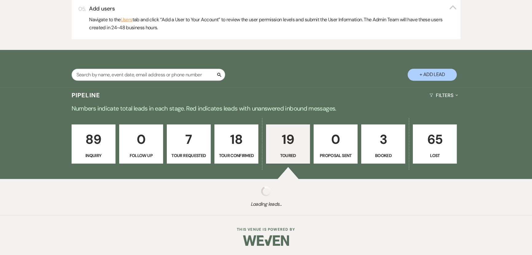
select select "5"
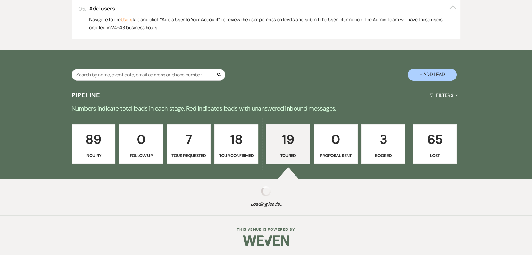
select select "5"
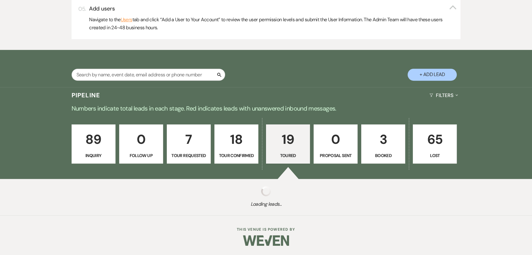
select select "5"
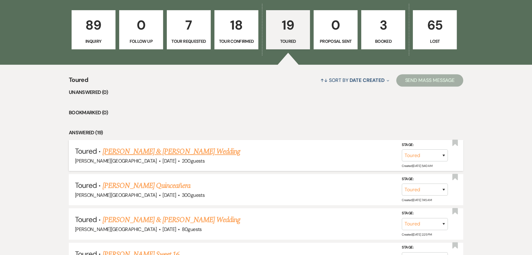
scroll to position [475, 0]
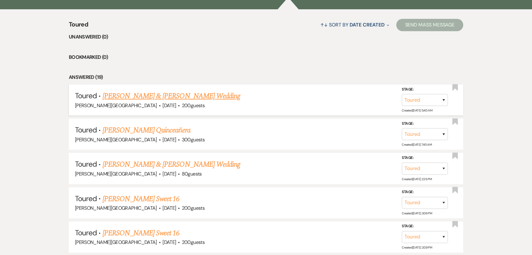
click at [176, 98] on link "[PERSON_NAME] & [PERSON_NAME] Wedding" at bounding box center [172, 95] width 138 height 11
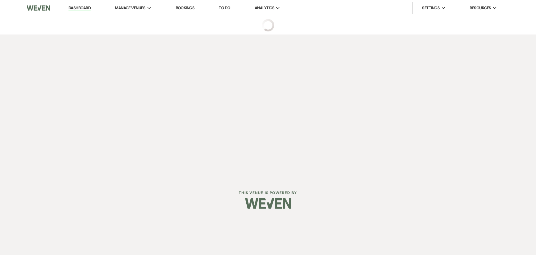
select select "5"
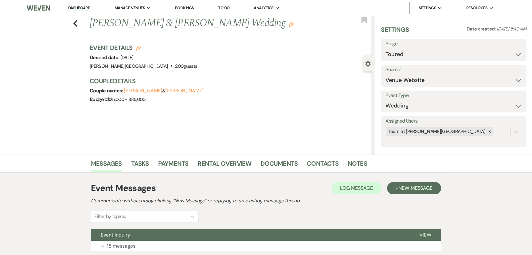
scroll to position [44, 0]
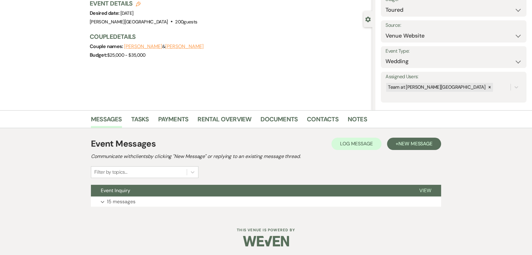
click at [319, 112] on div "Messages Tasks Payments Rental Overview Documents Contacts Notes" at bounding box center [266, 119] width 532 height 18
click at [319, 113] on li "Contacts" at bounding box center [327, 120] width 41 height 15
click at [317, 115] on link "Contacts" at bounding box center [323, 121] width 32 height 14
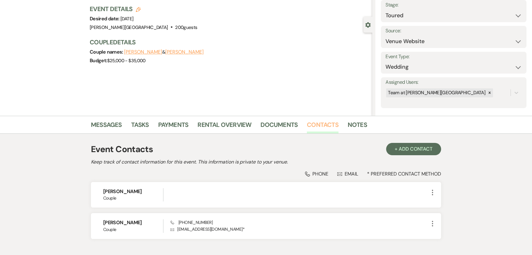
scroll to position [77, 0]
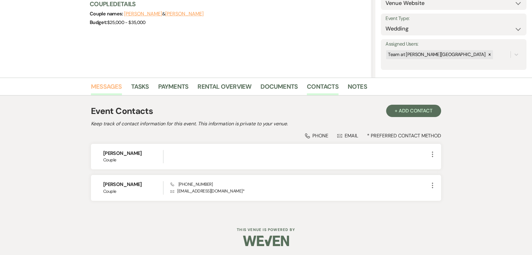
click at [93, 87] on link "Messages" at bounding box center [106, 88] width 31 height 14
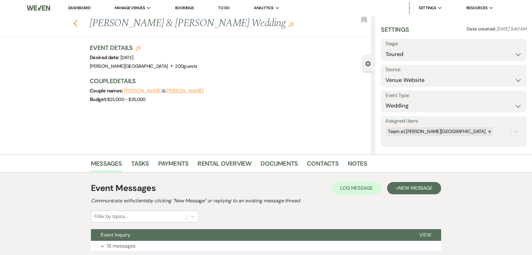
click at [77, 26] on use "button" at bounding box center [75, 23] width 4 height 7
select select "5"
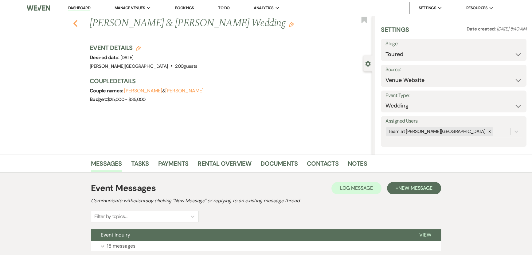
select select "5"
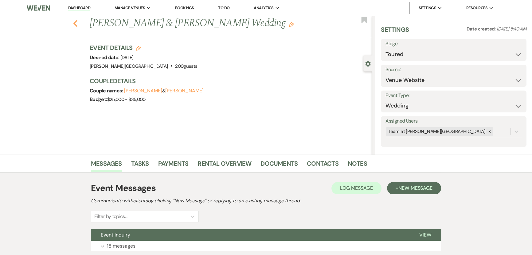
select select "5"
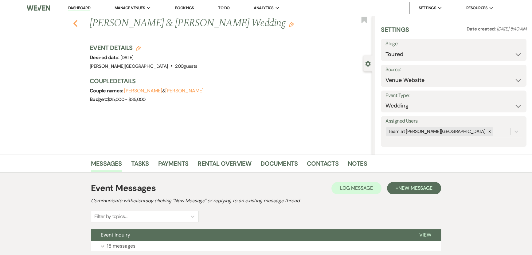
select select "5"
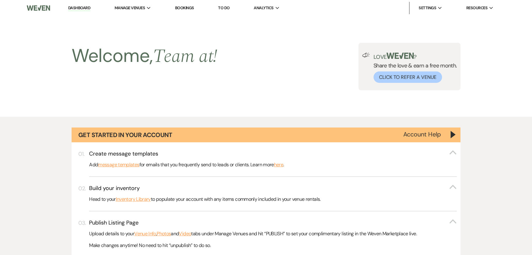
scroll to position [475, 0]
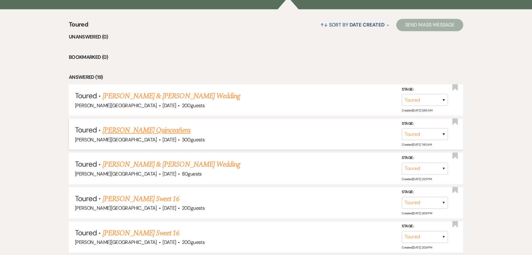
click at [119, 132] on link "Crystal Anders's Quinceañera" at bounding box center [147, 130] width 88 height 11
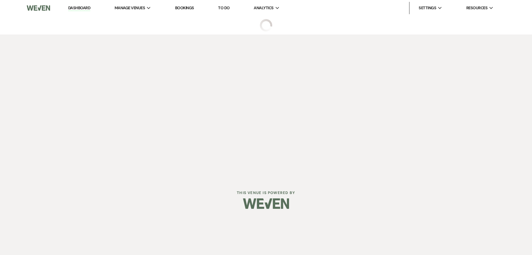
select select "5"
select select "15"
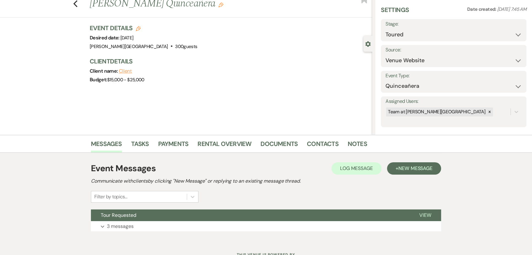
scroll to position [44, 0]
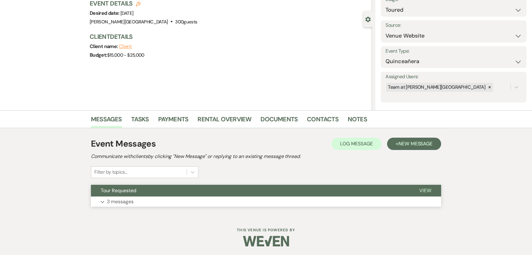
click at [119, 204] on p "3 messages" at bounding box center [120, 201] width 27 height 8
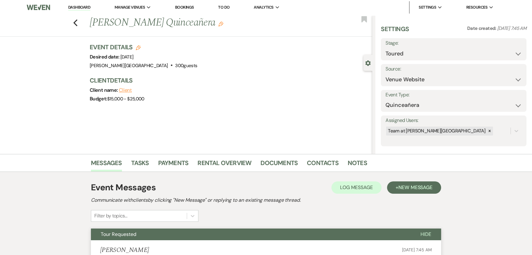
scroll to position [0, 0]
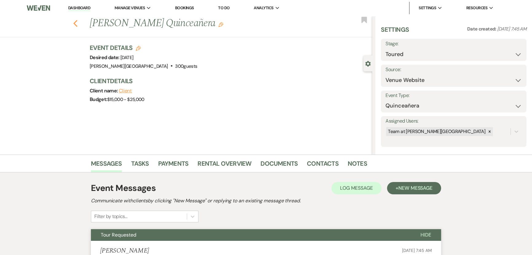
click at [77, 26] on use "button" at bounding box center [75, 23] width 4 height 7
select select "5"
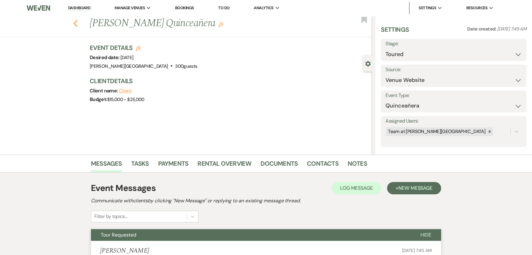
select select "5"
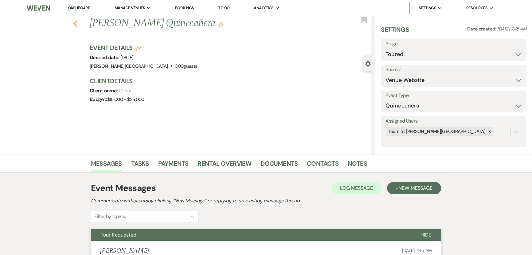
select select "5"
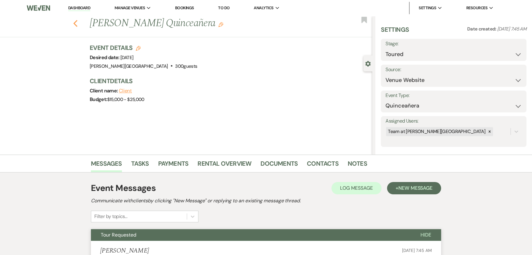
select select "5"
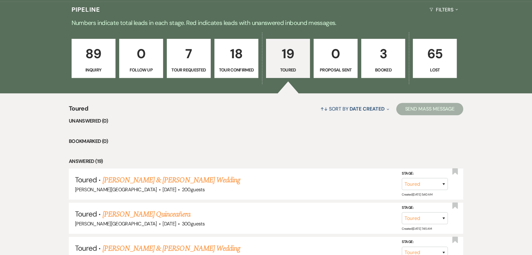
click at [247, 73] on link "18 Tour Confirmed" at bounding box center [237, 58] width 44 height 39
select select "4"
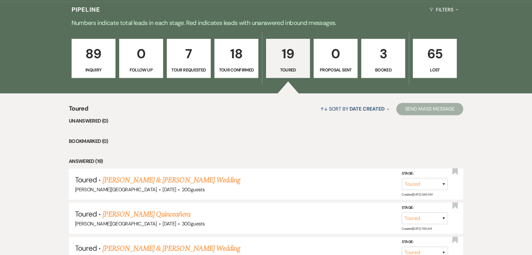
select select "4"
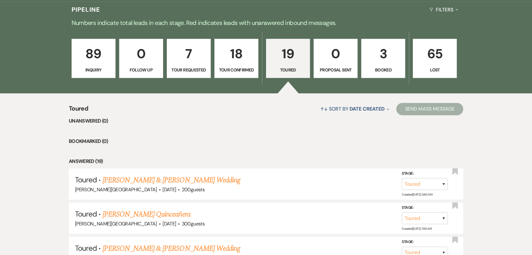
select select "4"
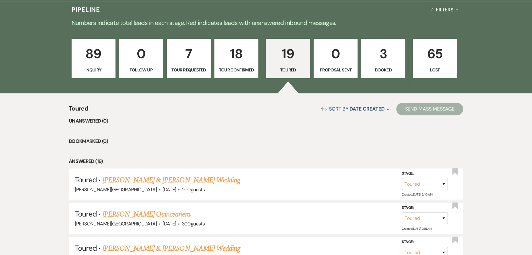
select select "4"
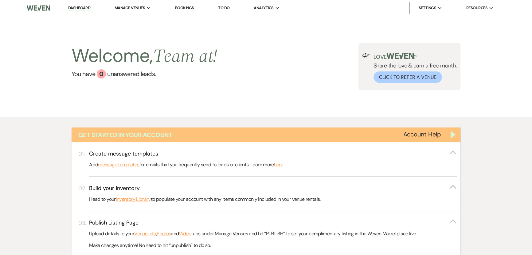
click at [450, 132] on div "Get Started in Your Account" at bounding box center [267, 134] width 390 height 15
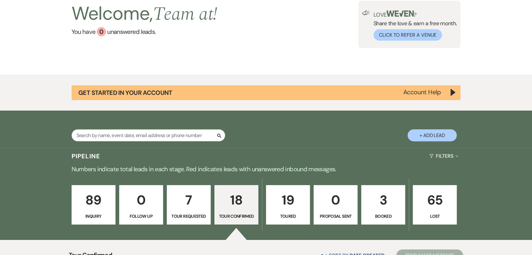
scroll to position [84, 0]
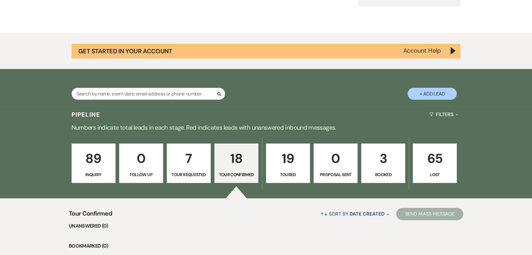
click at [187, 163] on p "7" at bounding box center [189, 158] width 36 height 21
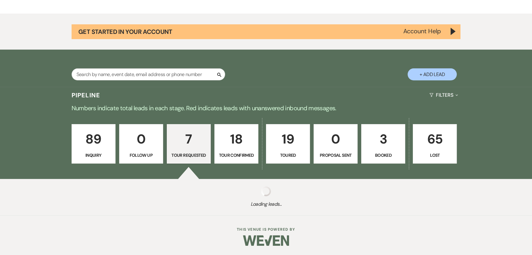
select select "2"
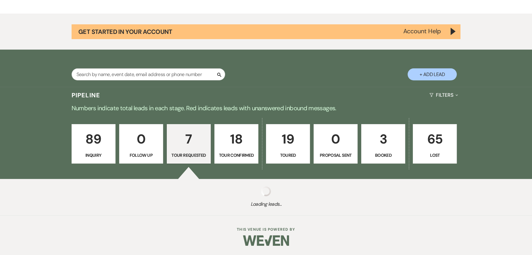
select select "2"
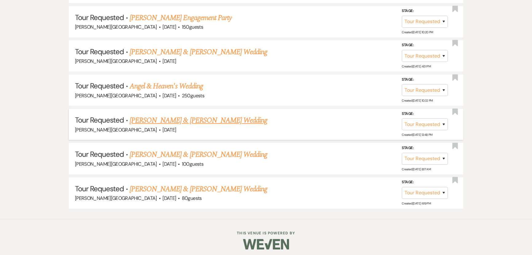
scroll to position [386, 0]
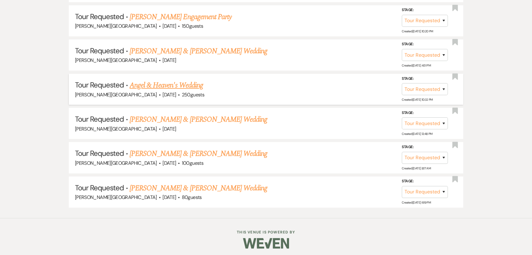
click at [164, 80] on link "Angel & Heaven's Wedding" at bounding box center [166, 85] width 73 height 11
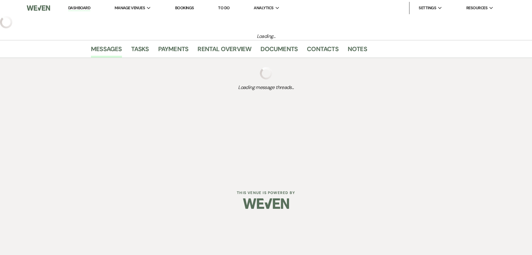
select select "2"
select select "5"
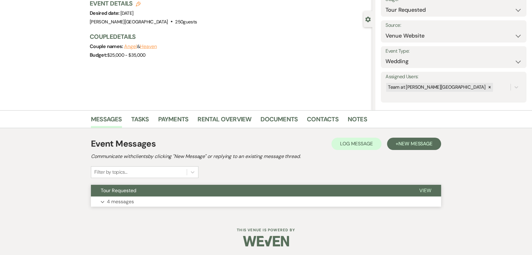
click at [120, 198] on p "4 messages" at bounding box center [120, 201] width 27 height 8
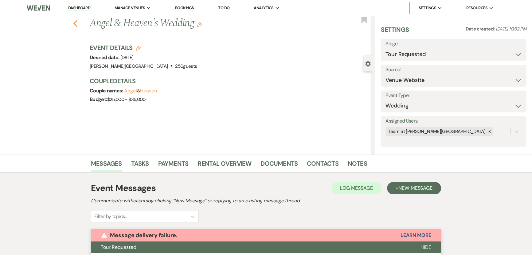
click at [77, 23] on use "button" at bounding box center [75, 23] width 4 height 7
select select "2"
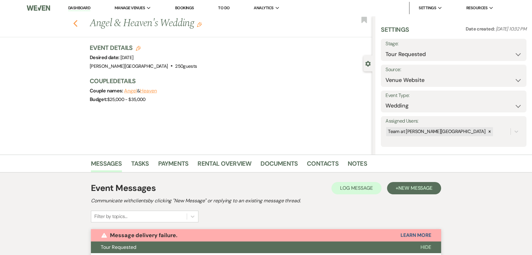
select select "2"
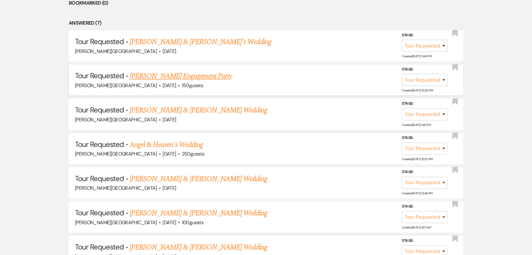
scroll to position [581, 0]
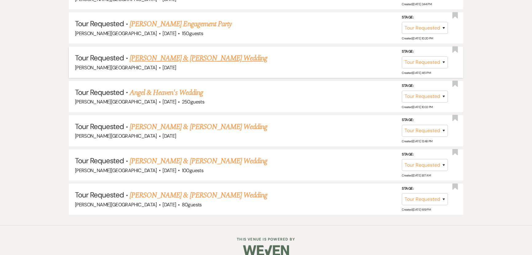
click at [151, 58] on link "[PERSON_NAME] & [PERSON_NAME] Wedding" at bounding box center [199, 58] width 138 height 11
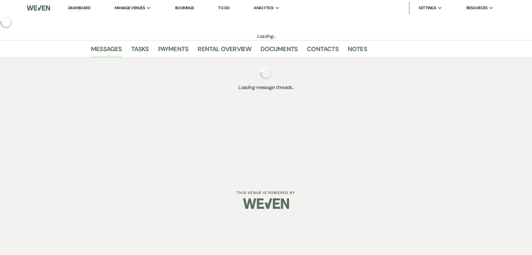
select select "2"
select select "5"
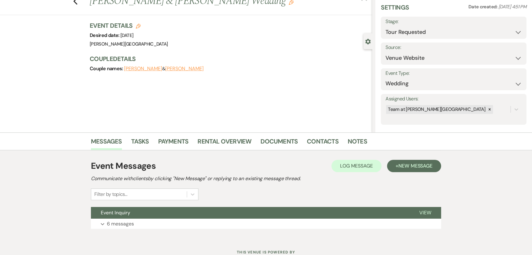
scroll to position [44, 0]
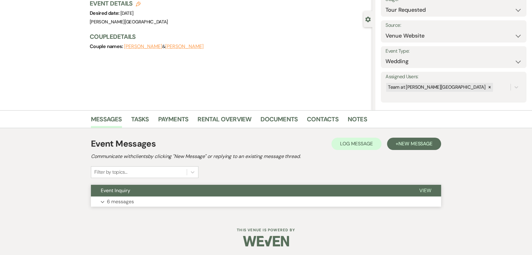
click at [107, 205] on button "Expand 6 messages" at bounding box center [266, 201] width 350 height 10
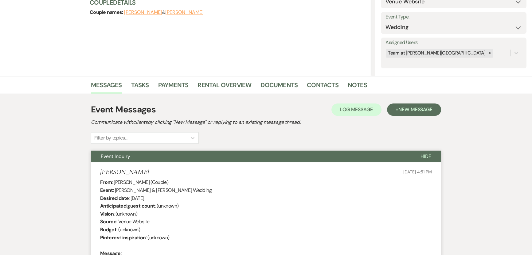
scroll to position [0, 0]
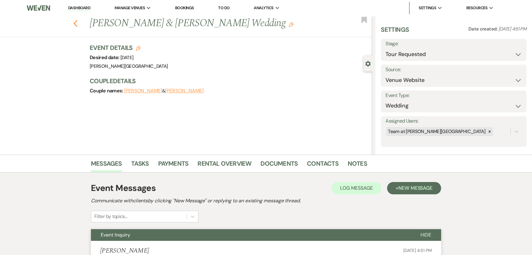
click at [76, 23] on use "button" at bounding box center [75, 23] width 4 height 7
select select "2"
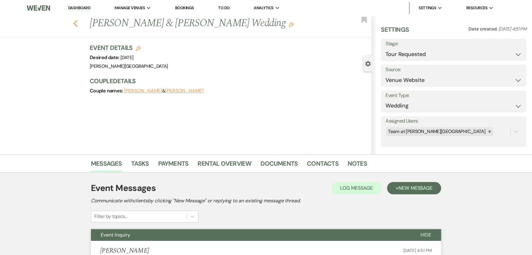
select select "2"
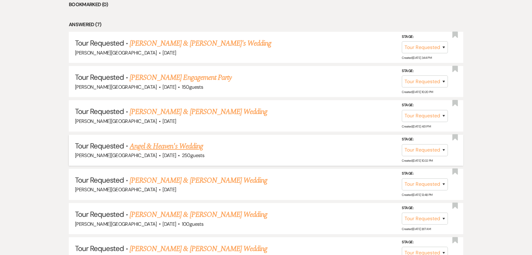
scroll to position [525, 0]
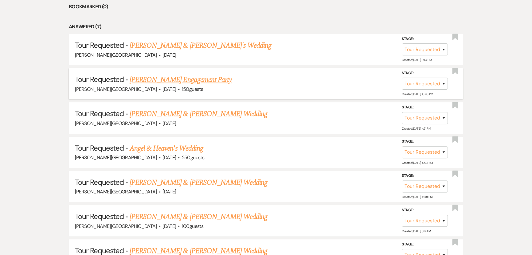
click at [154, 79] on link "[PERSON_NAME] Engagement Party" at bounding box center [181, 79] width 102 height 11
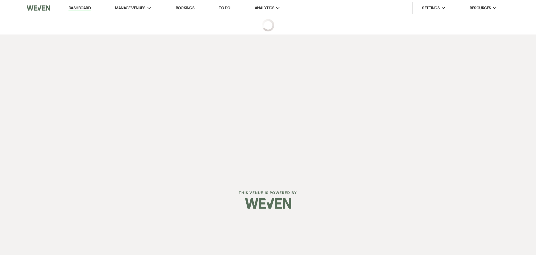
select select "2"
select select "5"
select select "10"
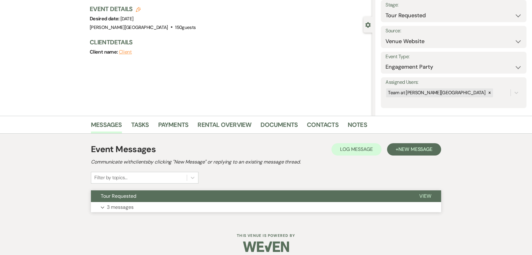
scroll to position [44, 0]
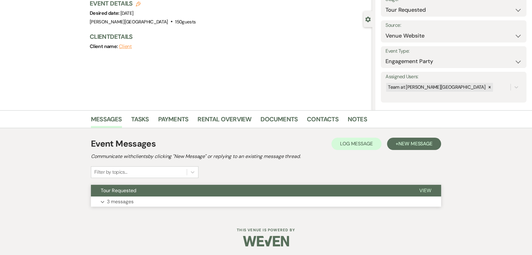
click at [126, 201] on p "3 messages" at bounding box center [120, 201] width 27 height 8
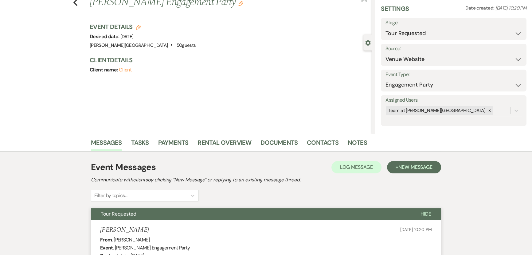
scroll to position [0, 0]
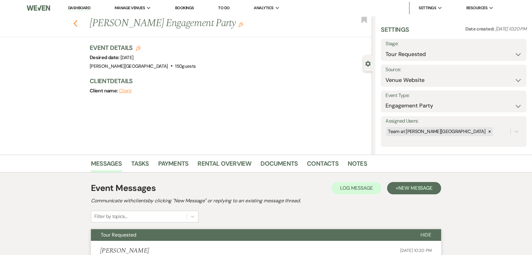
click at [76, 23] on use "button" at bounding box center [75, 23] width 4 height 7
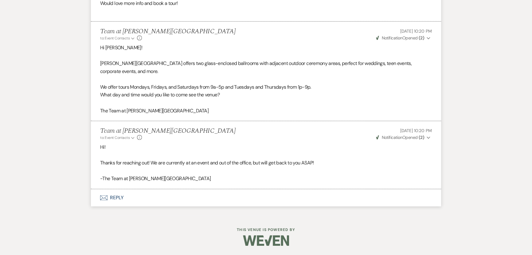
select select "2"
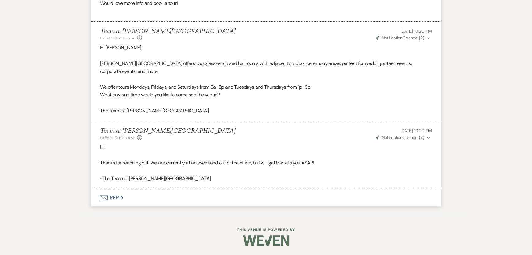
select select "2"
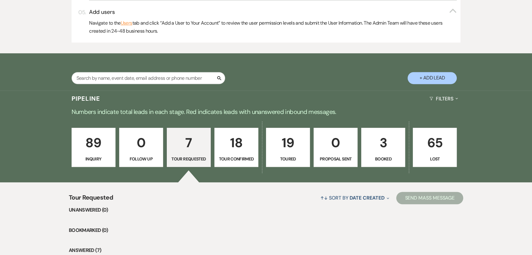
scroll to position [302, 0]
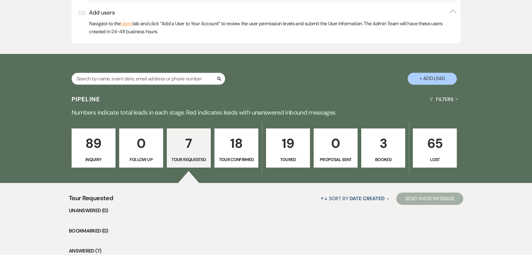
click at [88, 129] on link "89 Inquiry" at bounding box center [94, 147] width 44 height 39
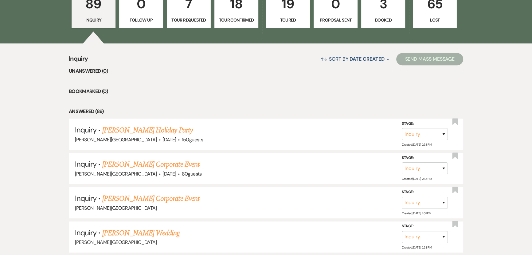
scroll to position [441, 0]
